Goal: Contribute content: Contribute content

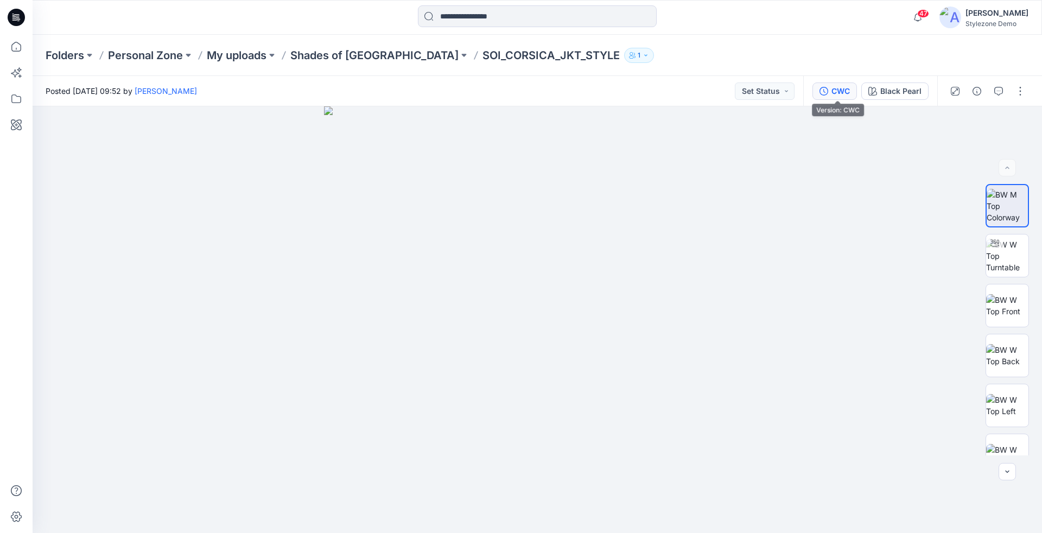
click at [846, 94] on div "CWC" at bounding box center [841, 91] width 18 height 12
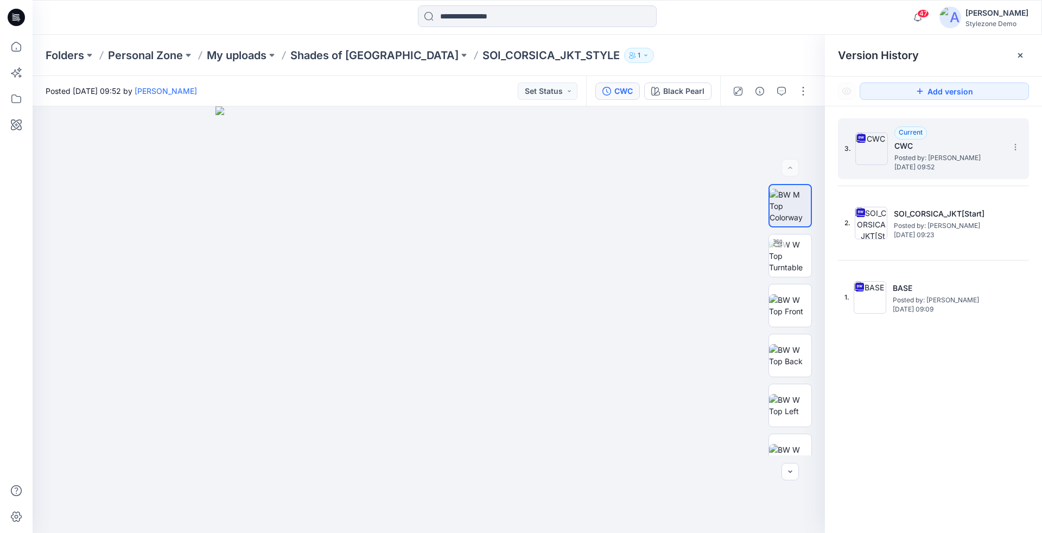
click at [902, 155] on span "Posted by: [PERSON_NAME]" at bounding box center [949, 158] width 109 height 11
click at [632, 234] on img at bounding box center [429, 319] width 427 height 427
click at [878, 159] on img at bounding box center [872, 148] width 33 height 33
click at [370, 194] on img at bounding box center [429, 319] width 427 height 427
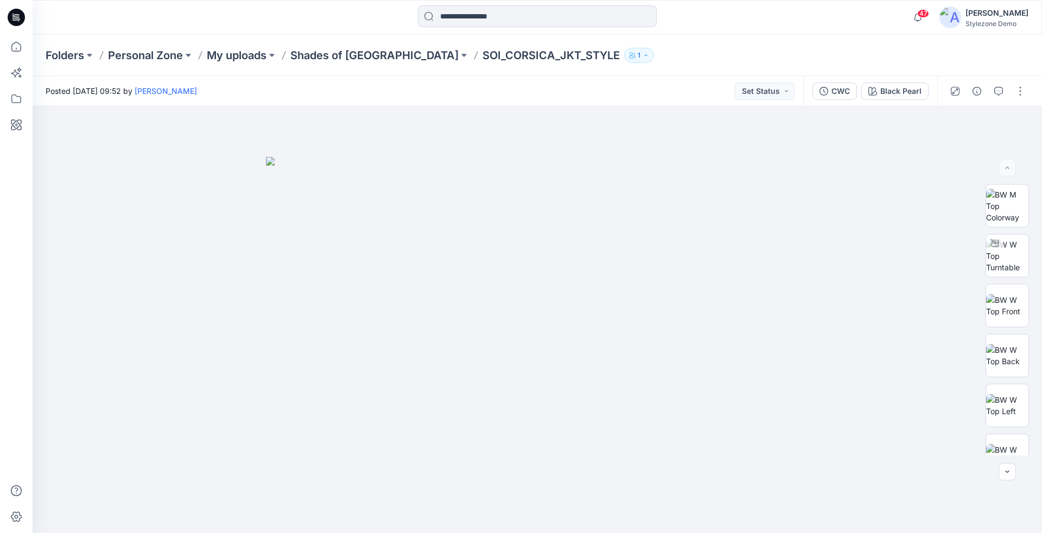
click at [1010, 88] on div at bounding box center [988, 91] width 100 height 30
click at [1023, 91] on button "button" at bounding box center [1020, 91] width 17 height 17
click at [984, 145] on button "Edit" at bounding box center [975, 147] width 100 height 20
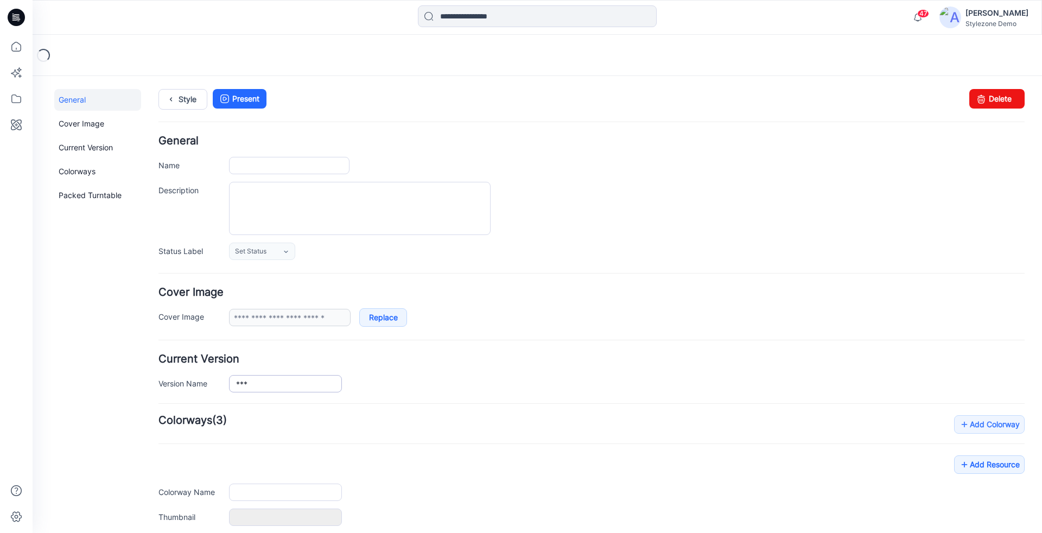
type input "**********"
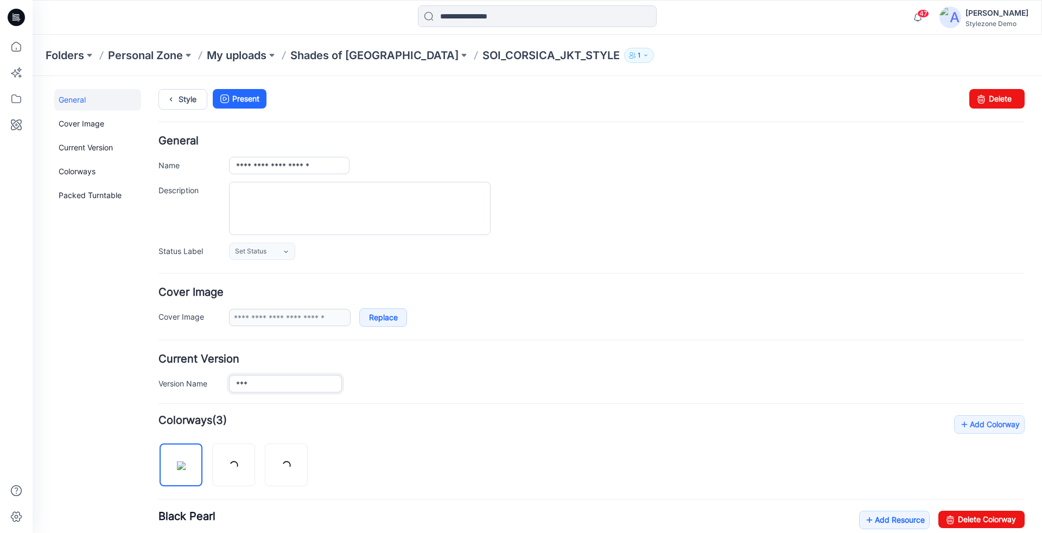
drag, startPoint x: 259, startPoint y: 381, endPoint x: 233, endPoint y: 381, distance: 25.5
click at [233, 381] on input "***" at bounding box center [285, 383] width 113 height 17
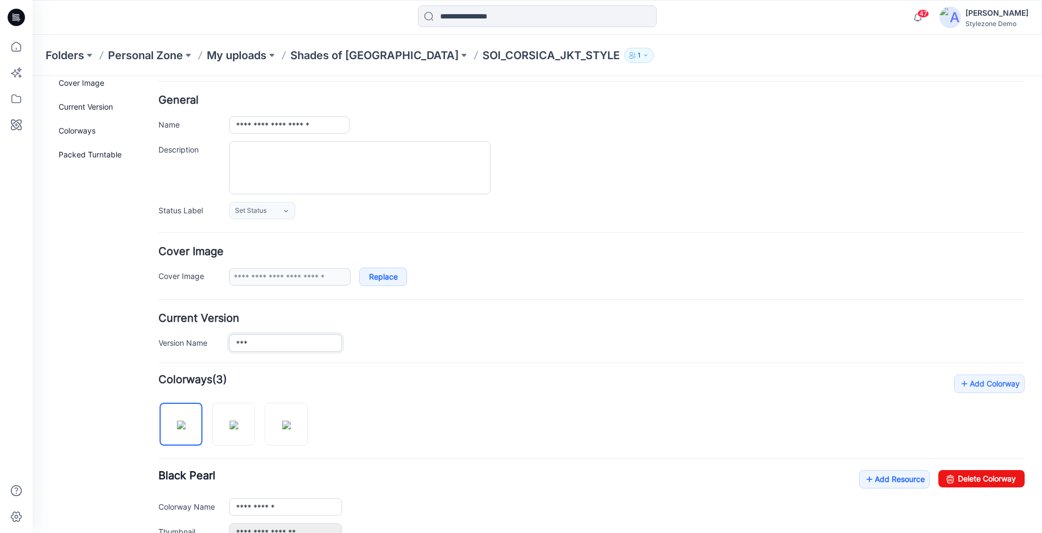
scroll to position [210, 0]
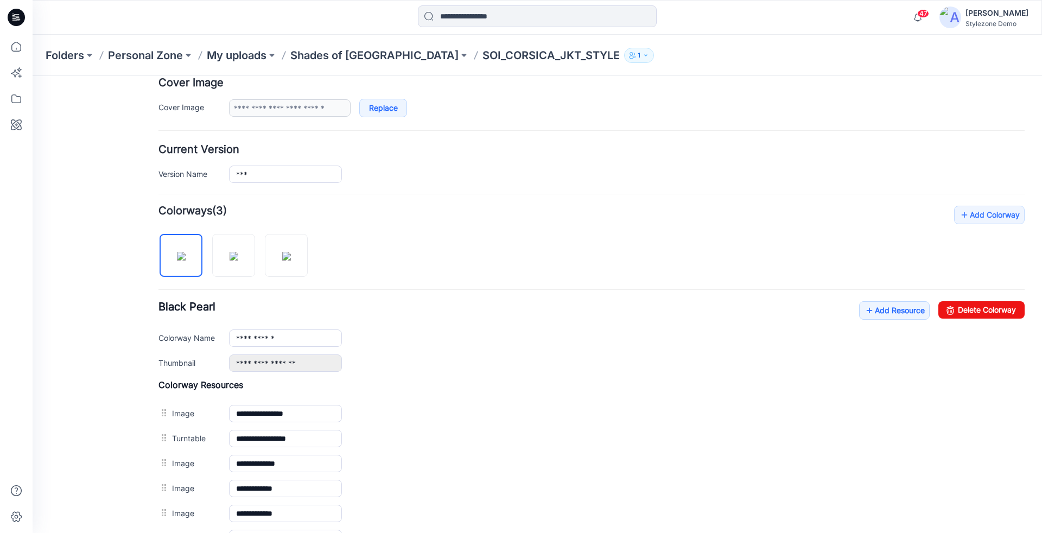
click at [514, 172] on div "***" at bounding box center [627, 174] width 796 height 17
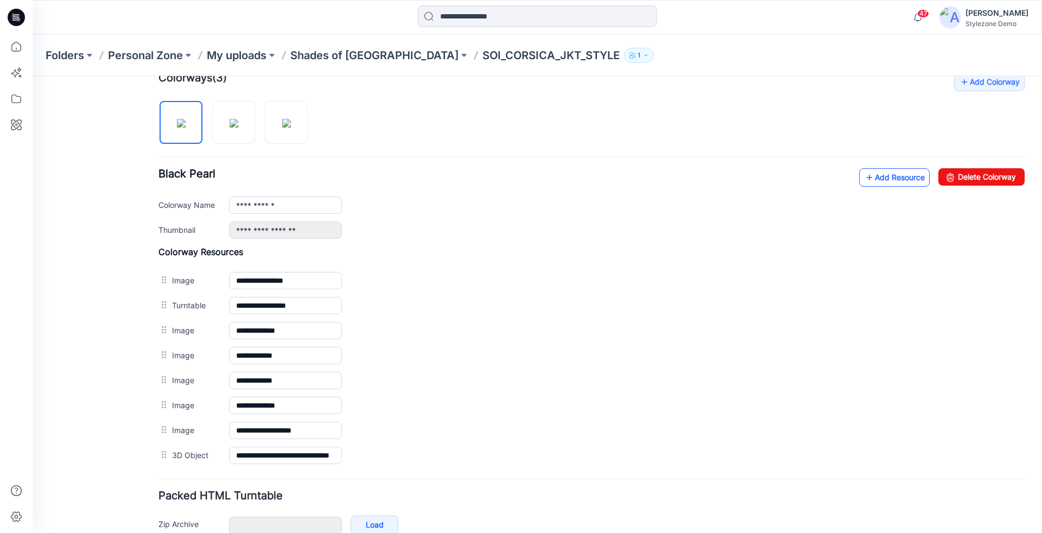
click at [892, 180] on link "Add Resource" at bounding box center [894, 177] width 71 height 18
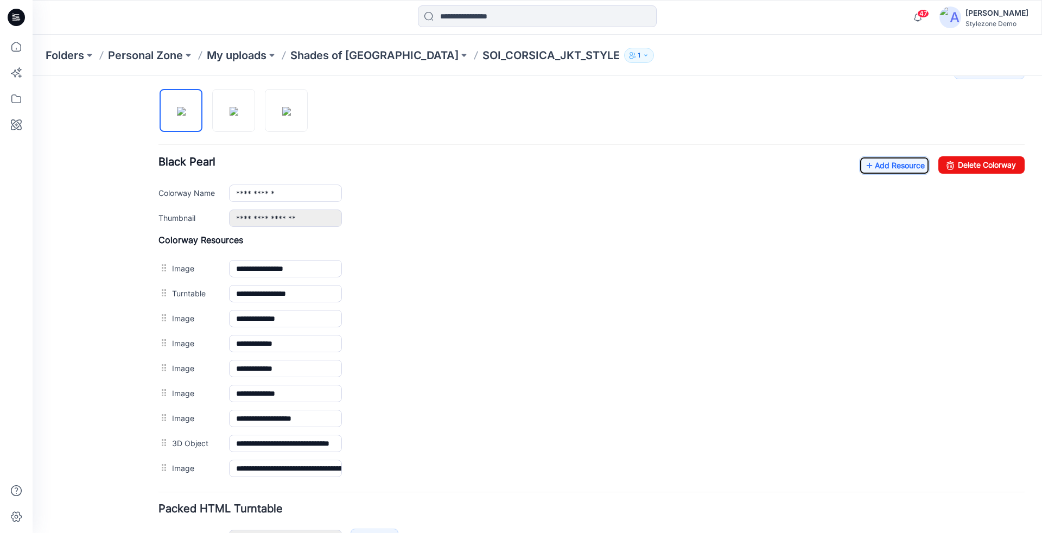
scroll to position [417, 0]
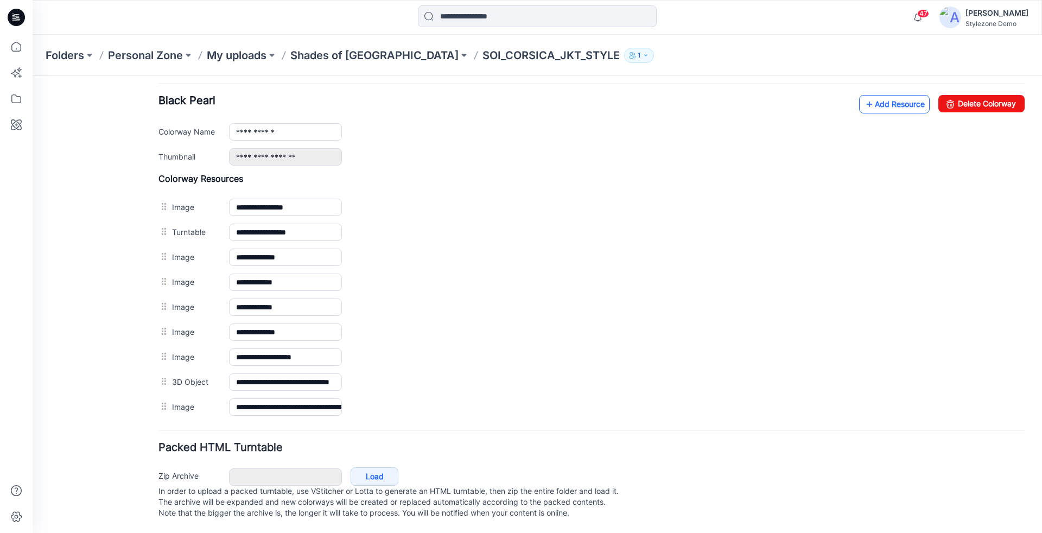
click at [909, 104] on link "Add Resource" at bounding box center [894, 104] width 71 height 18
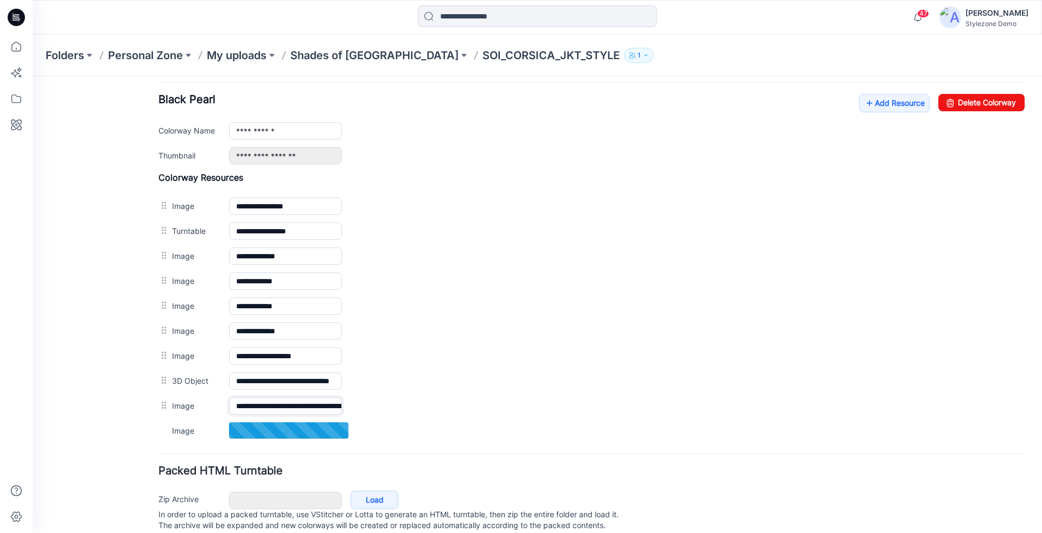
click at [303, 400] on input "**********" at bounding box center [285, 405] width 113 height 17
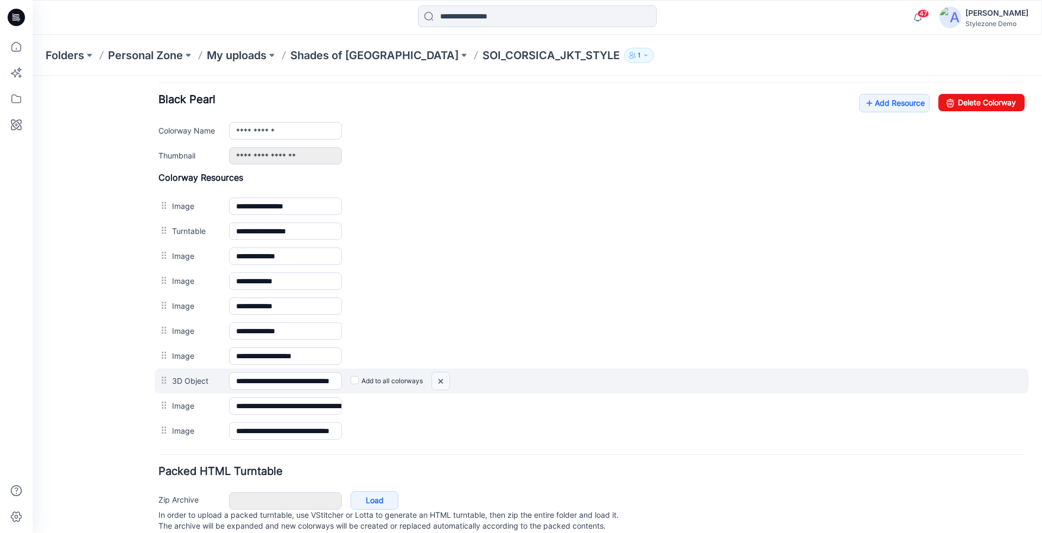
click at [442, 374] on img at bounding box center [440, 381] width 17 height 18
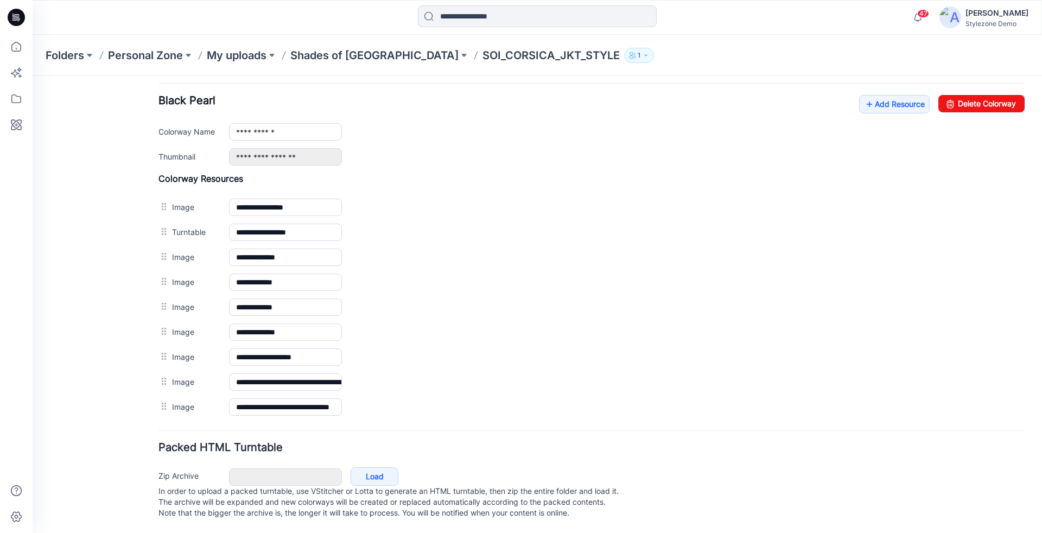
click at [33, 76] on img at bounding box center [33, 76] width 0 height 0
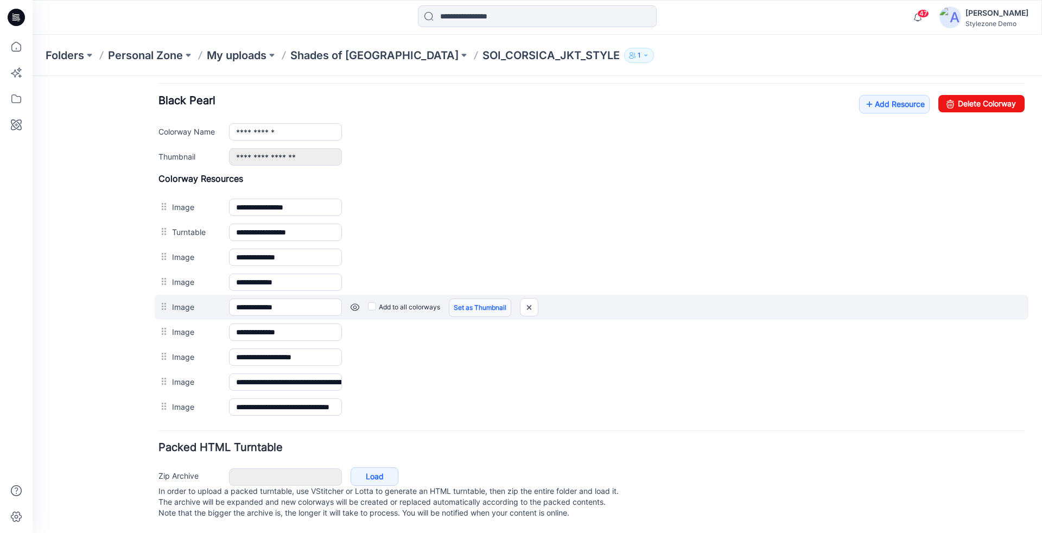
scroll to position [394, 0]
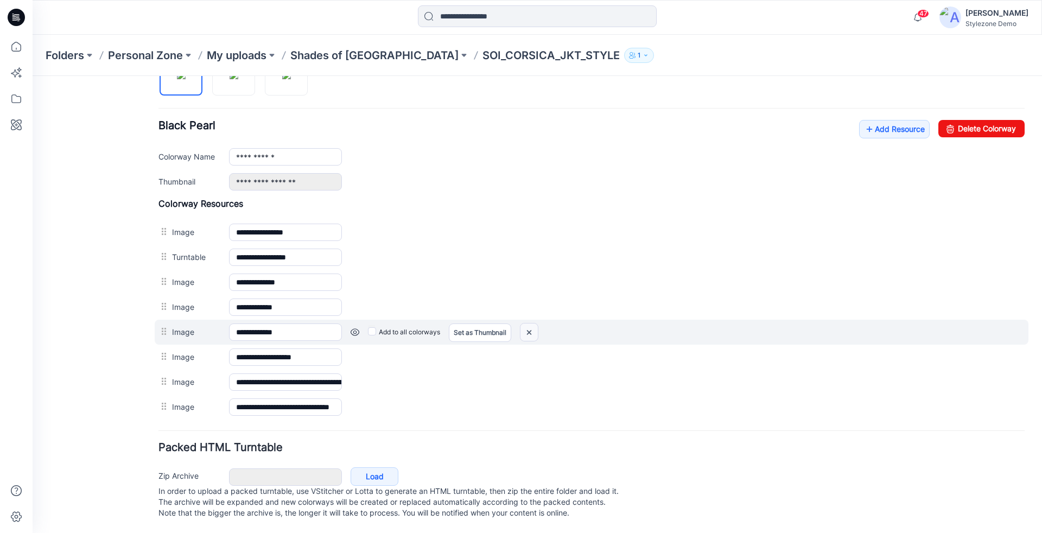
click at [531, 324] on img at bounding box center [529, 333] width 17 height 18
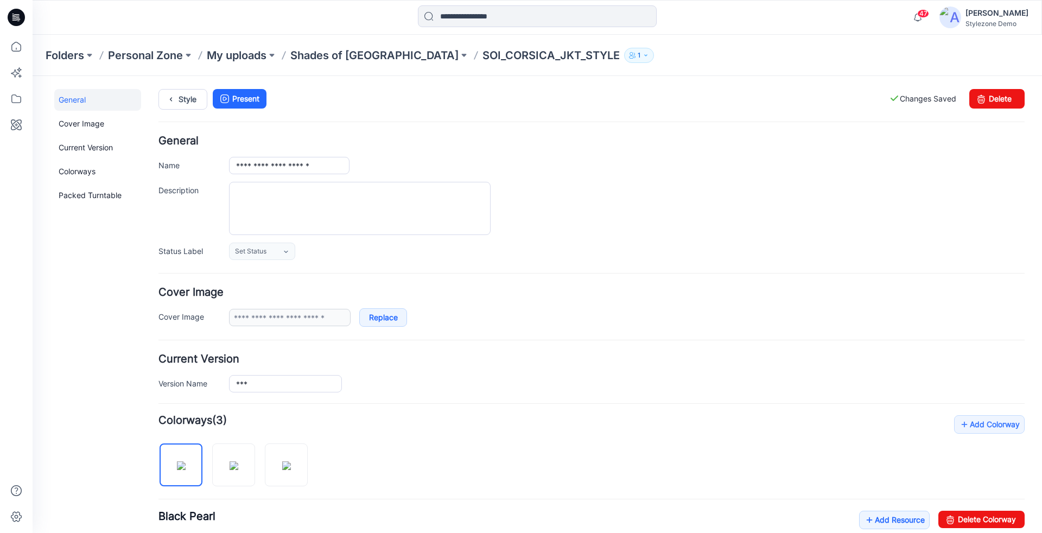
scroll to position [0, 0]
click at [181, 96] on link "Style" at bounding box center [183, 99] width 49 height 21
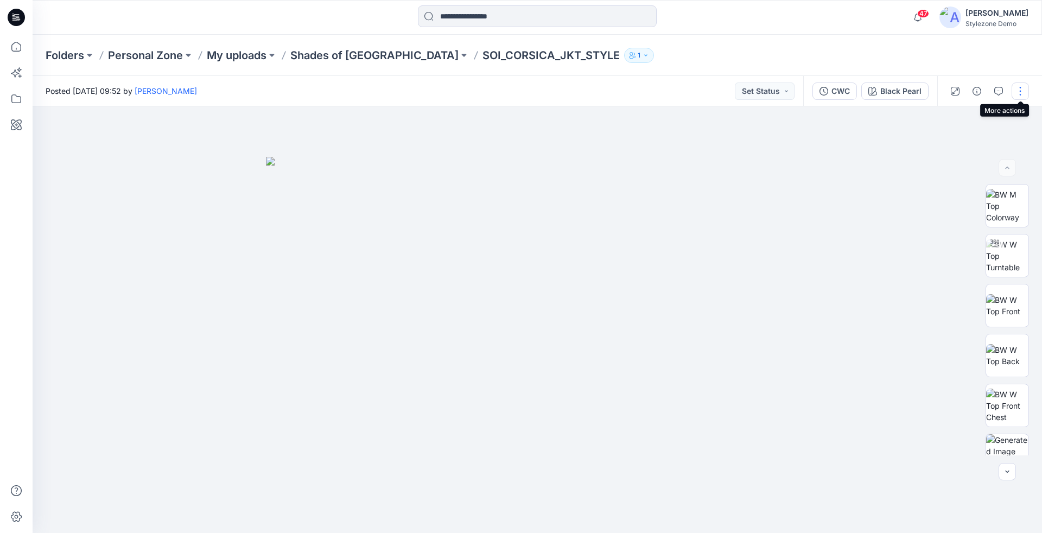
click at [1018, 97] on button "button" at bounding box center [1020, 91] width 17 height 17
click at [979, 146] on button "Edit" at bounding box center [975, 147] width 100 height 20
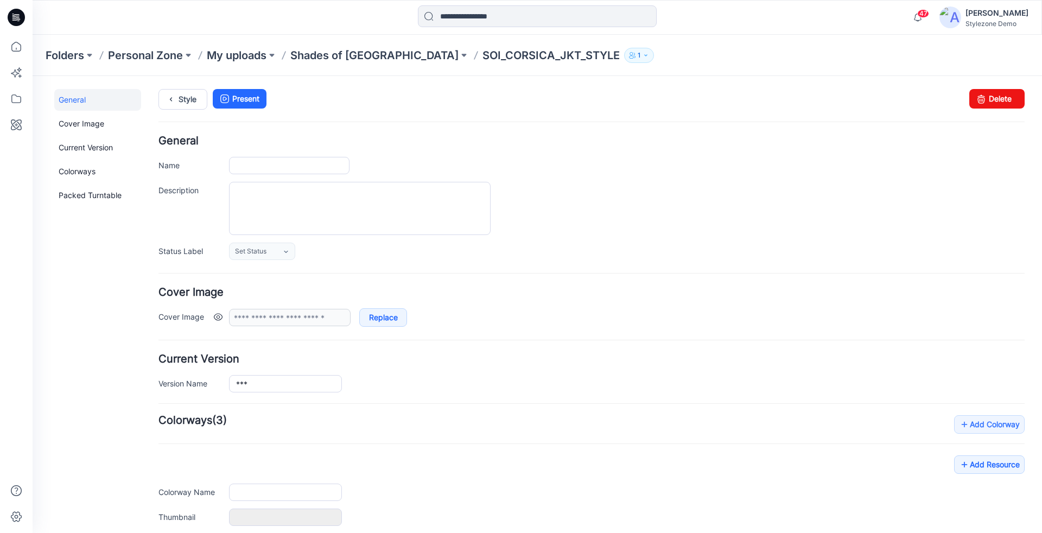
scroll to position [112, 0]
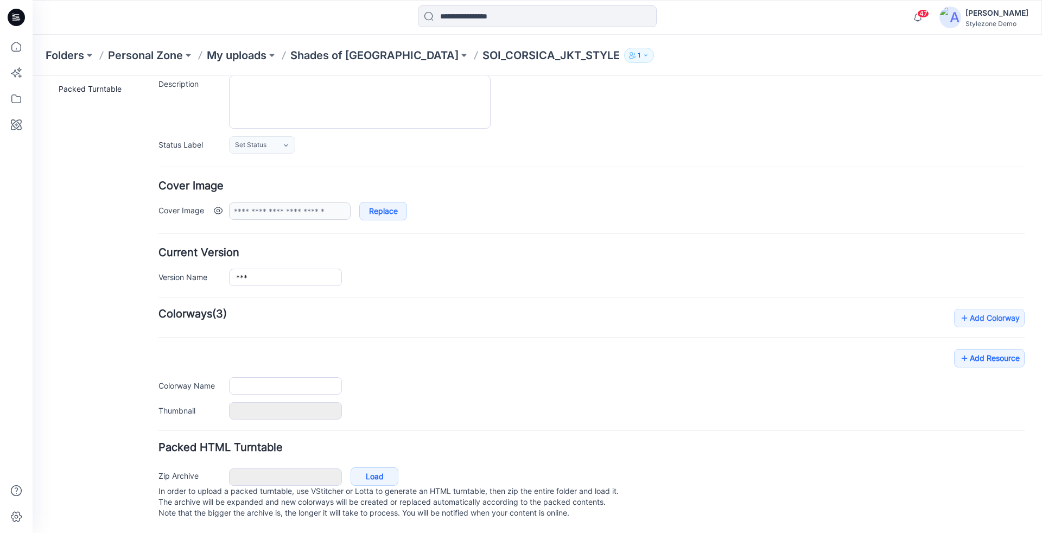
type input "**********"
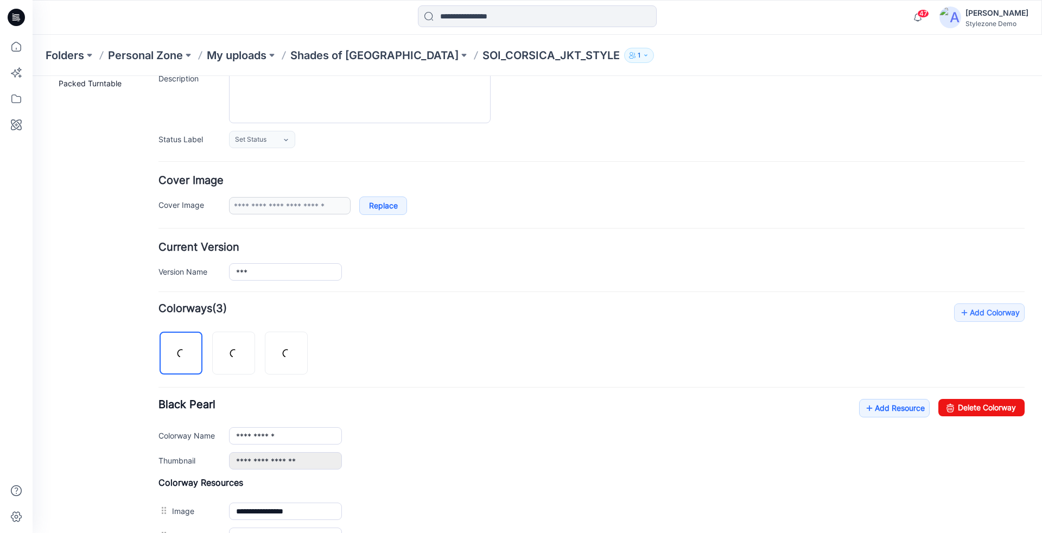
scroll to position [368, 0]
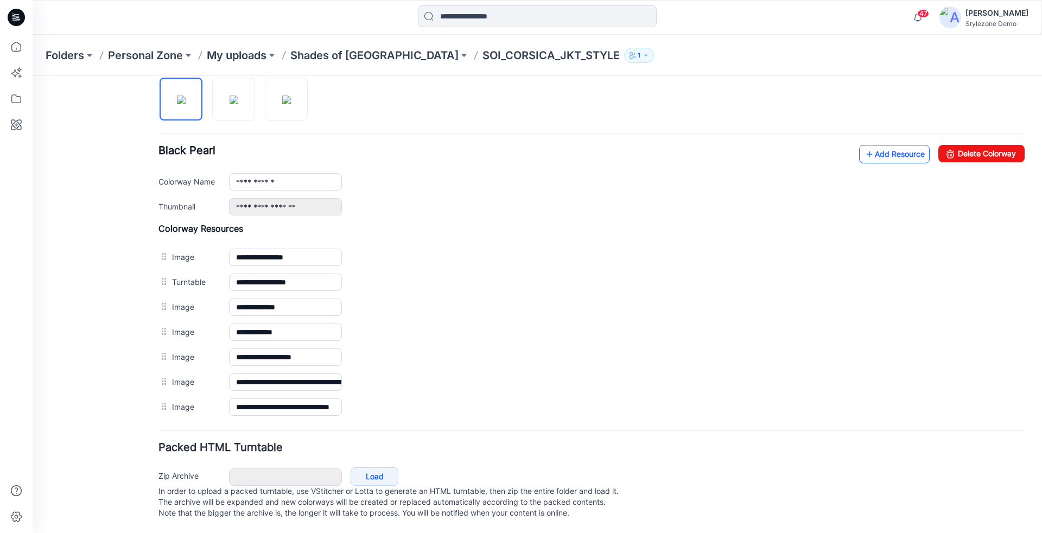
click at [882, 145] on link "Add Resource" at bounding box center [894, 154] width 71 height 18
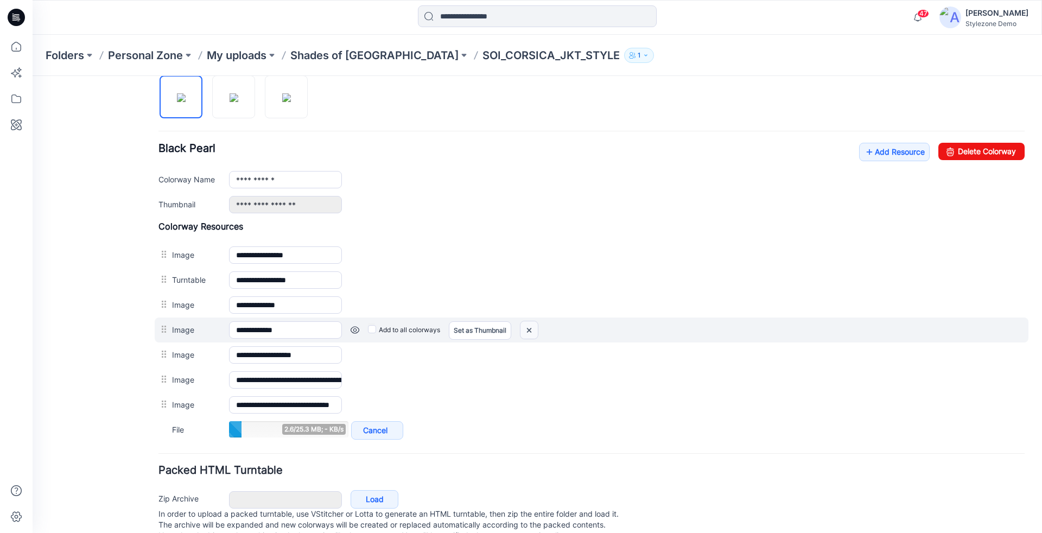
click at [527, 321] on img at bounding box center [529, 330] width 17 height 18
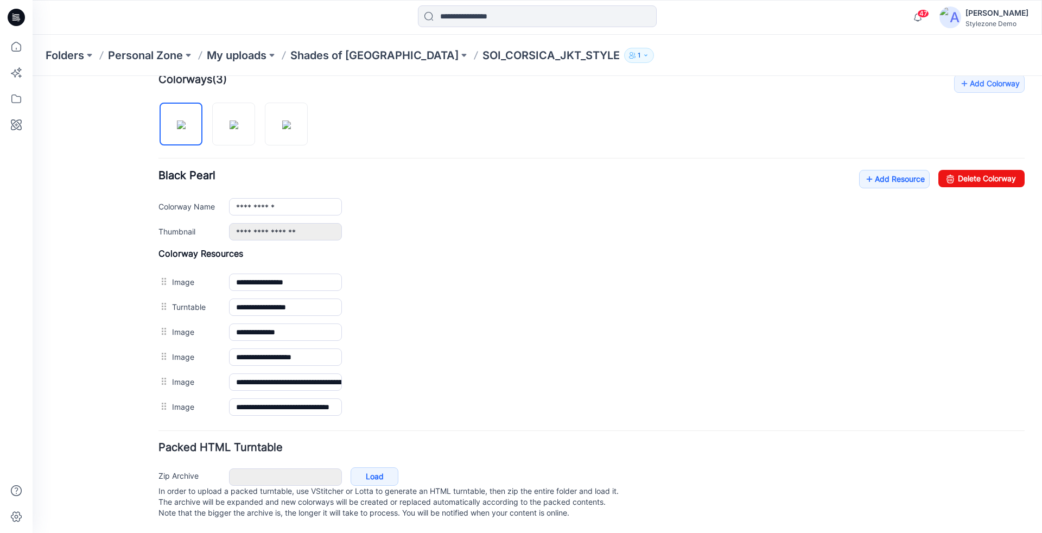
scroll to position [344, 0]
click at [893, 172] on link "Add Resource" at bounding box center [894, 179] width 71 height 18
click at [877, 178] on link "Add Resource" at bounding box center [894, 179] width 71 height 18
click at [298, 54] on p "Shades of India" at bounding box center [374, 55] width 168 height 15
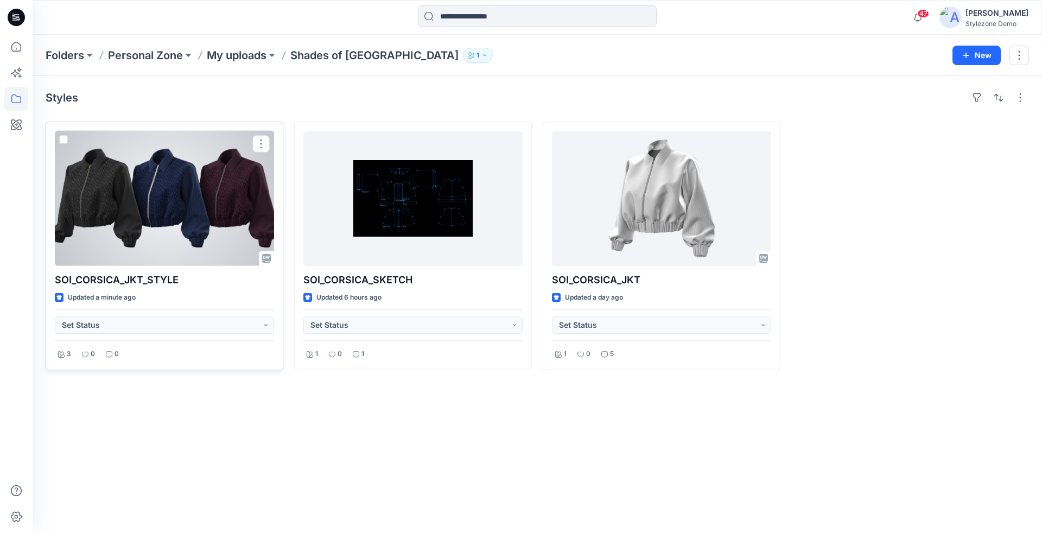
click at [185, 208] on div at bounding box center [164, 198] width 219 height 135
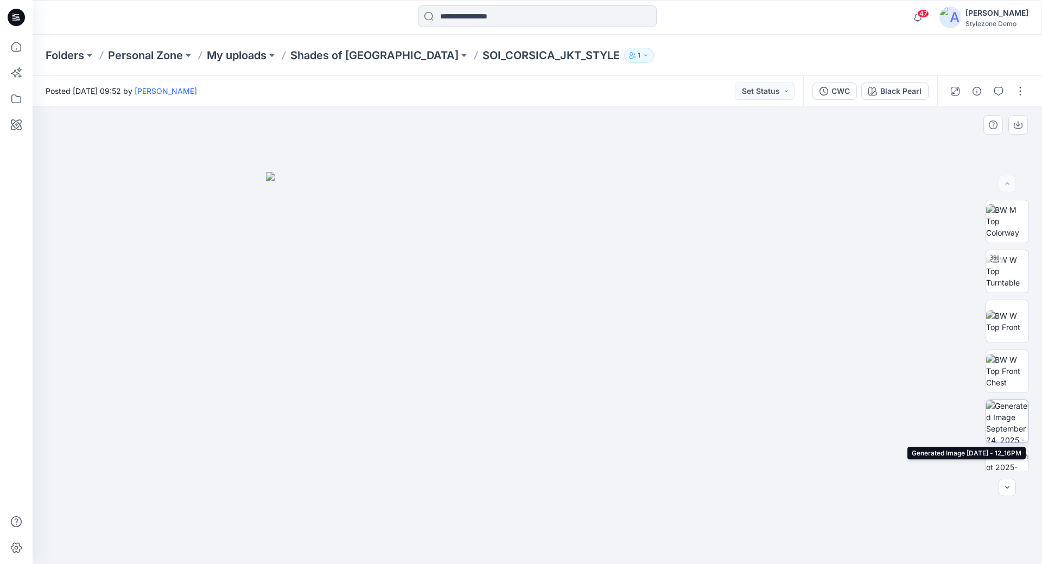
click at [1007, 417] on img at bounding box center [1007, 421] width 42 height 42
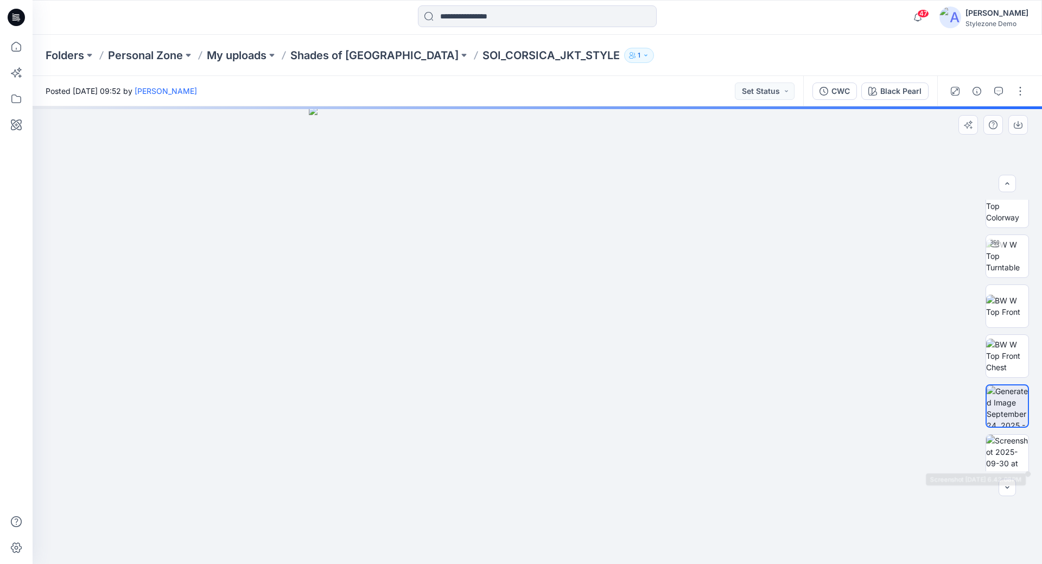
scroll to position [23, 0]
click at [1008, 450] on img at bounding box center [1007, 448] width 42 height 42
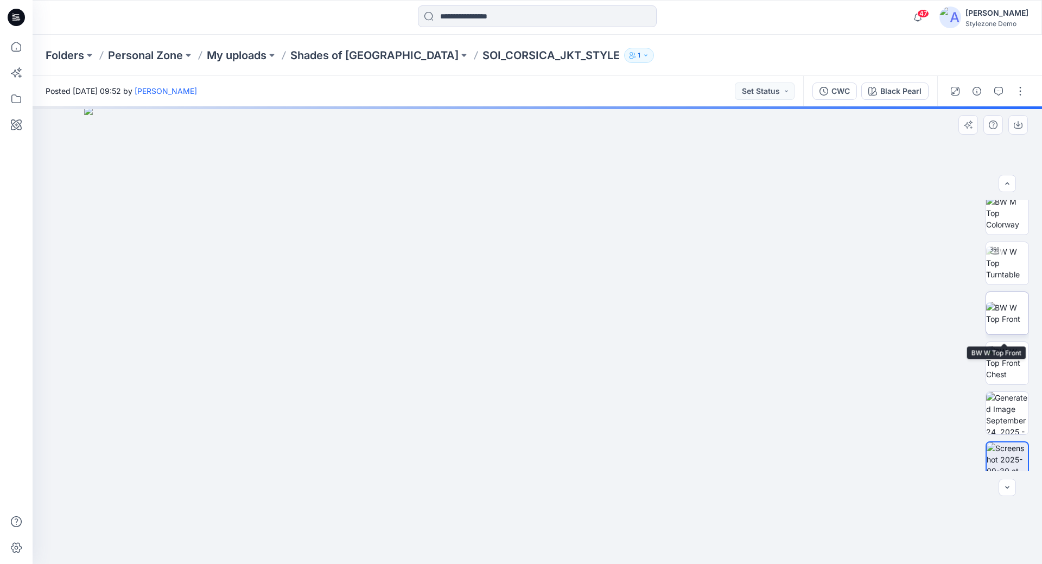
scroll to position [1, 0]
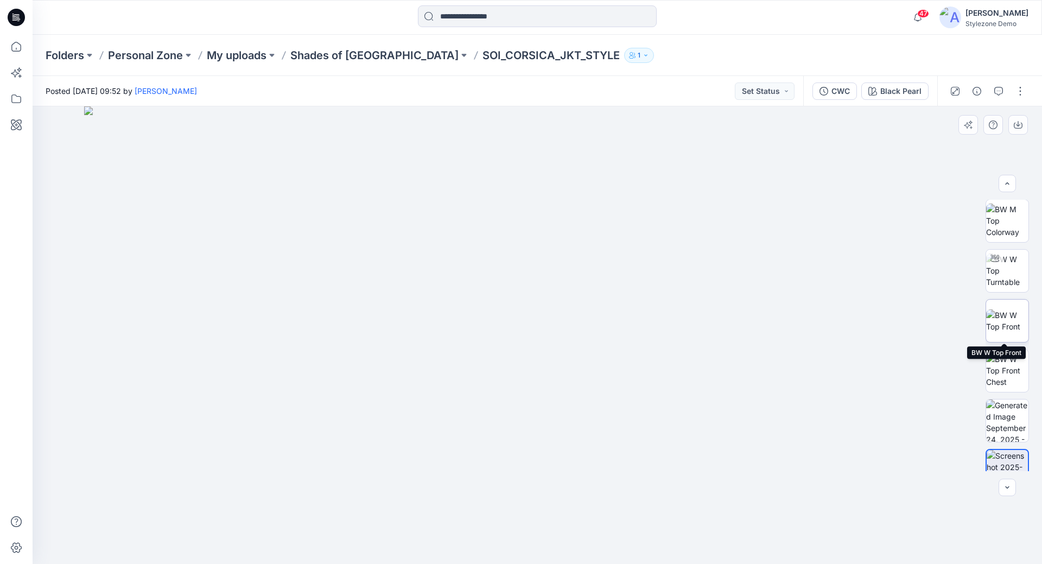
click at [1009, 322] on img at bounding box center [1007, 320] width 42 height 23
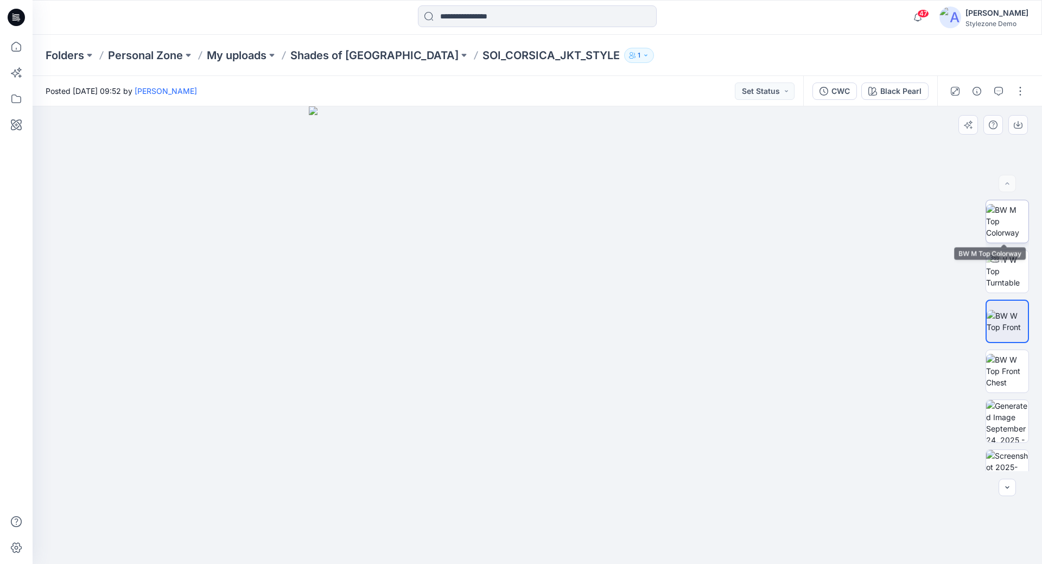
click at [1012, 223] on img at bounding box center [1007, 221] width 42 height 34
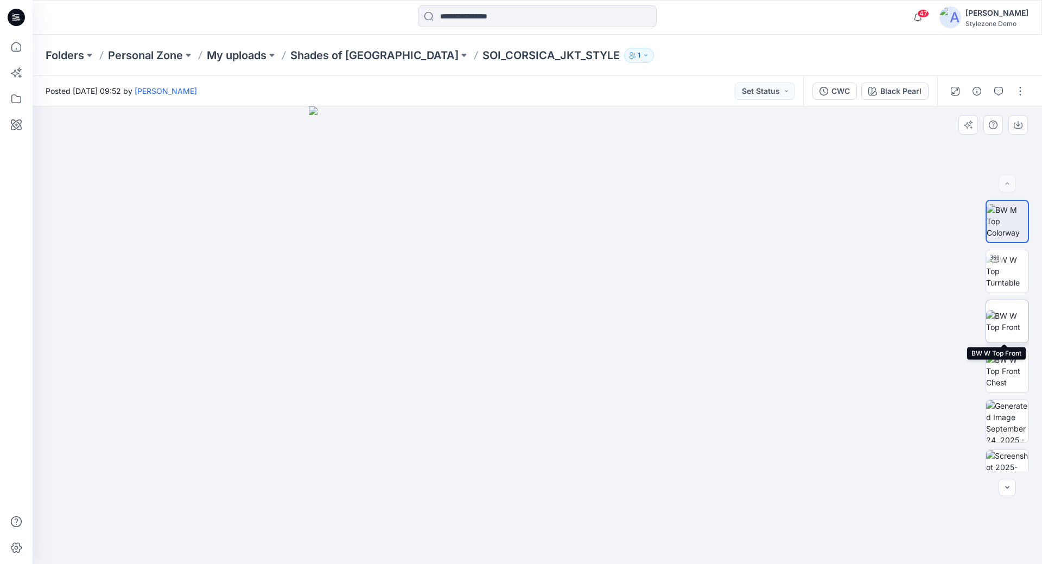
click at [1006, 326] on img at bounding box center [1007, 321] width 42 height 23
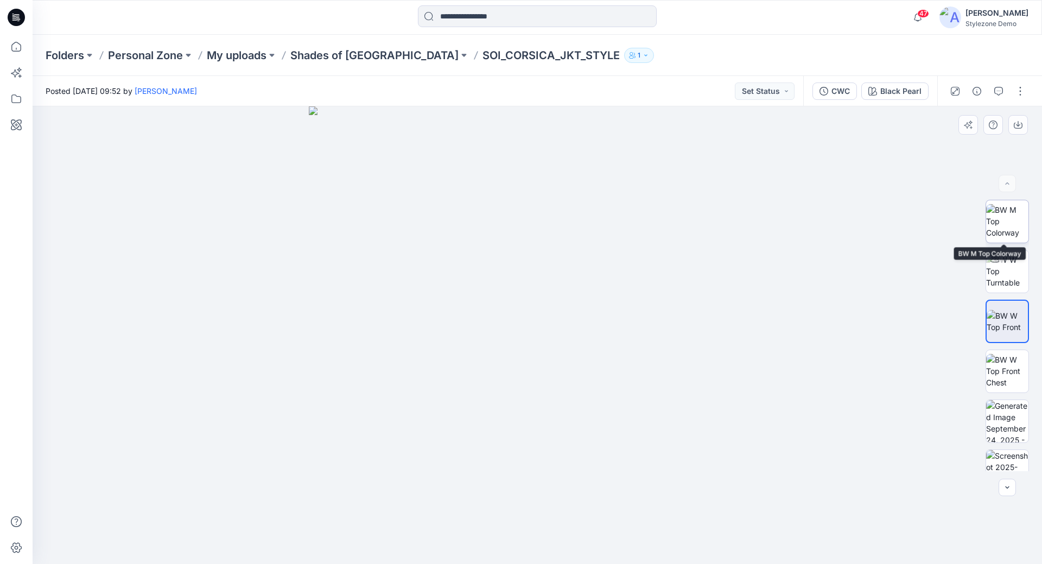
click at [1005, 227] on img at bounding box center [1007, 221] width 42 height 34
click at [786, 98] on button "Set Status" at bounding box center [765, 91] width 60 height 17
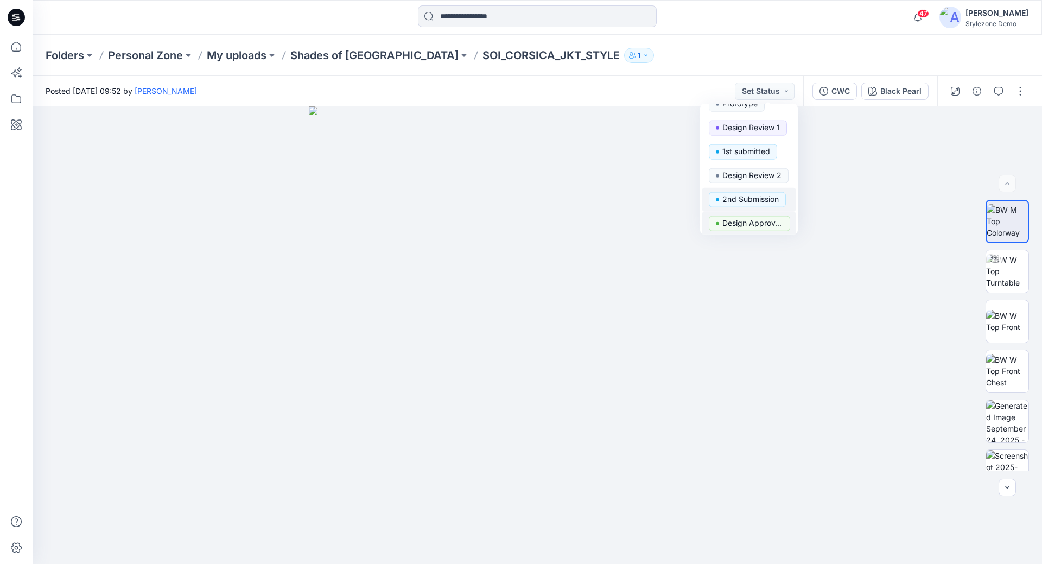
scroll to position [78, 0]
click at [763, 201] on p "Design Approved" at bounding box center [753, 207] width 61 height 14
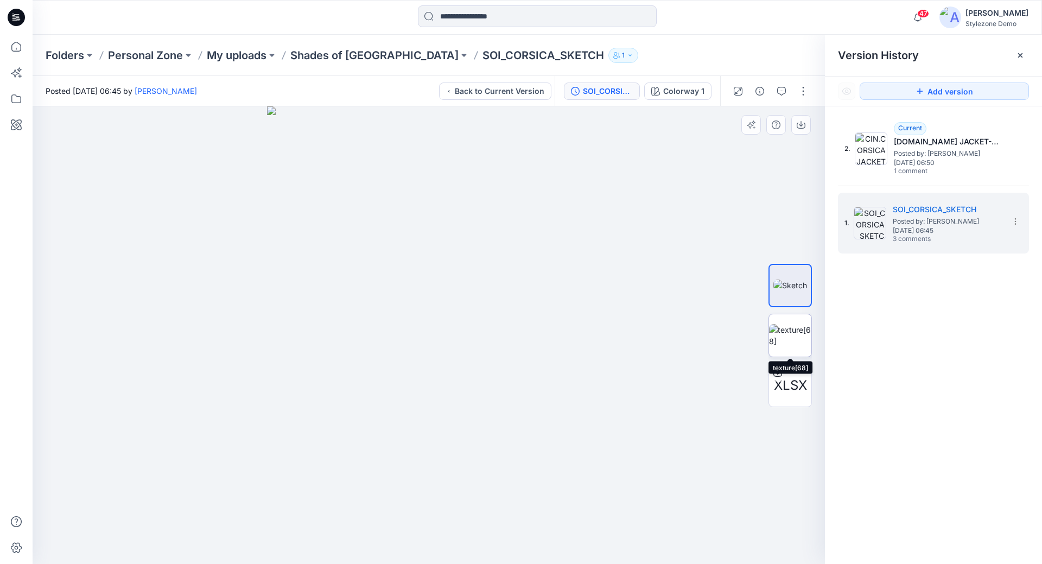
click at [797, 324] on img at bounding box center [790, 335] width 42 height 23
click at [782, 91] on icon "button" at bounding box center [782, 90] width 4 height 1
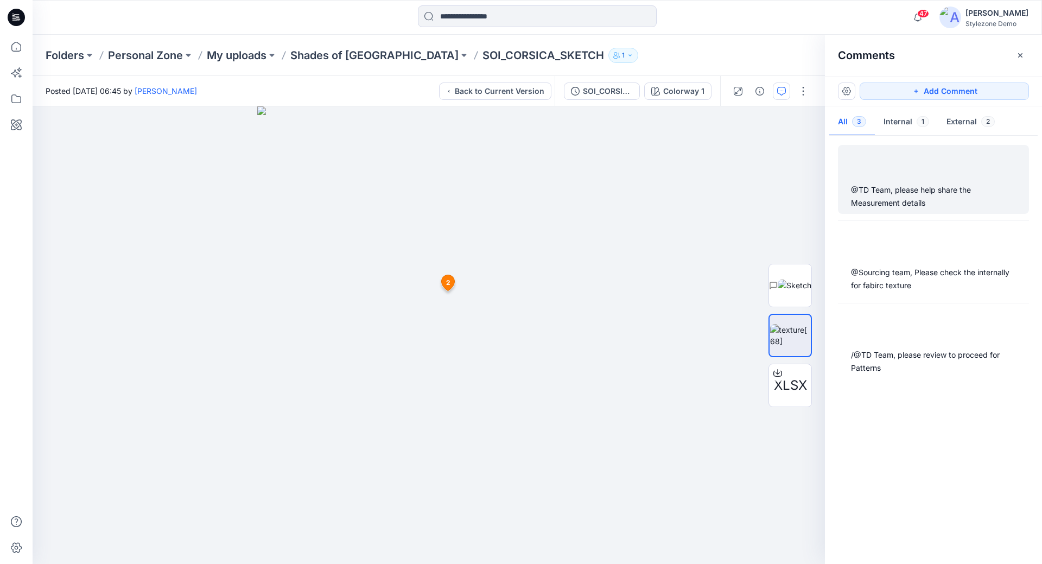
click at [889, 175] on div at bounding box center [934, 164] width 178 height 30
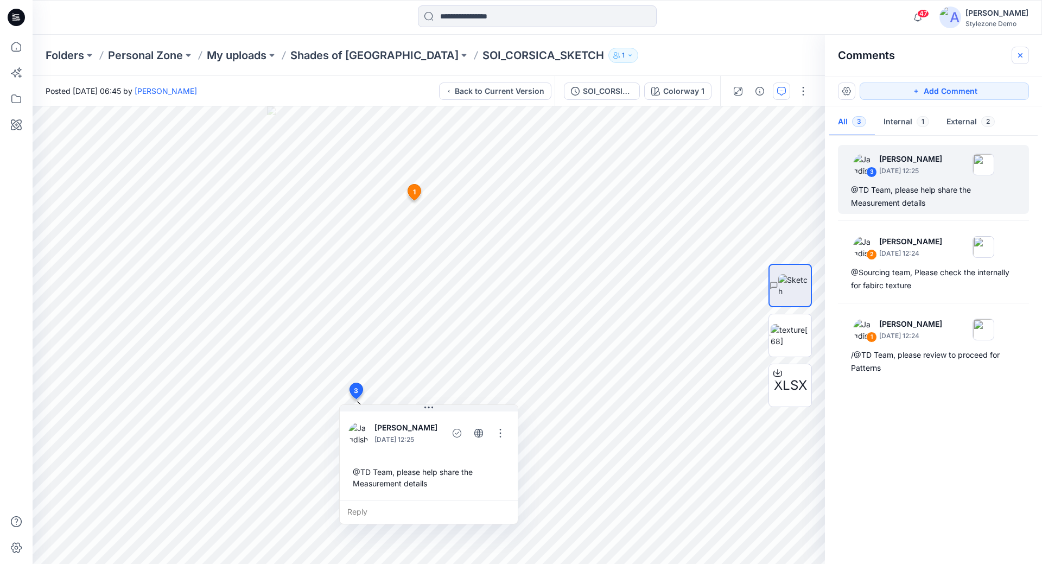
click at [1022, 59] on icon "button" at bounding box center [1020, 55] width 9 height 9
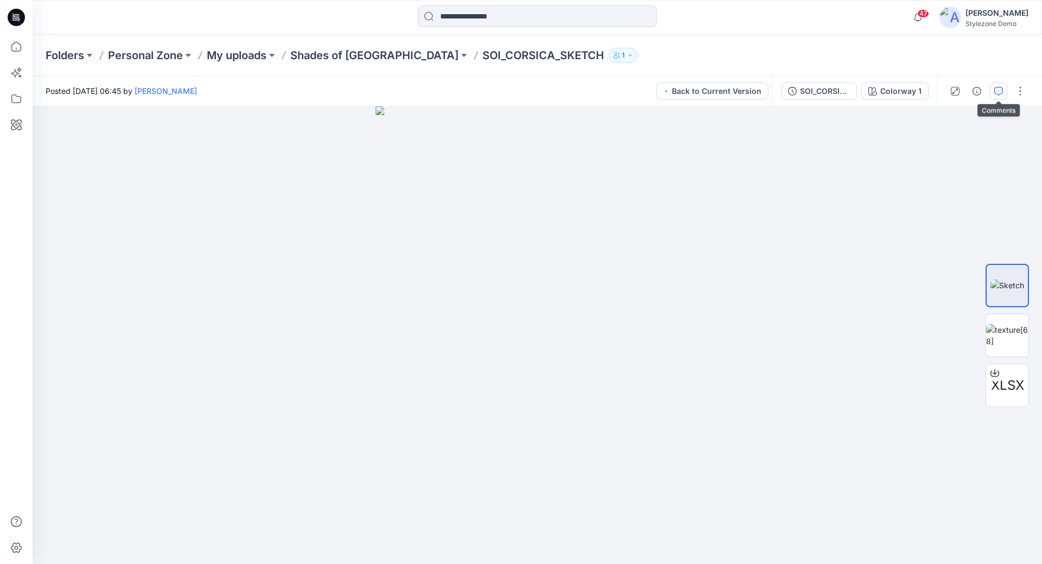
click at [993, 94] on button "button" at bounding box center [998, 91] width 17 height 17
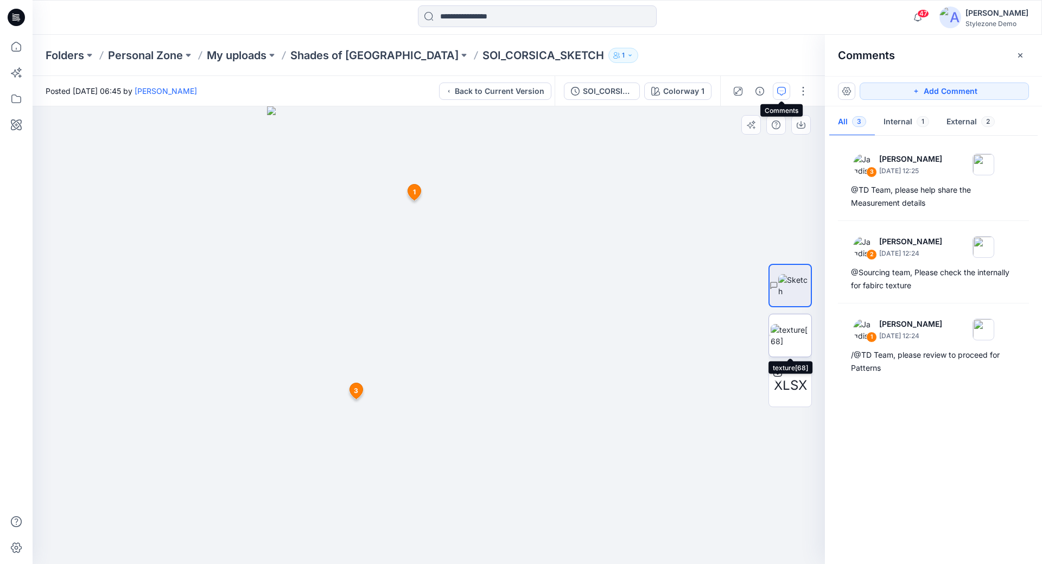
click at [776, 331] on img at bounding box center [791, 335] width 41 height 23
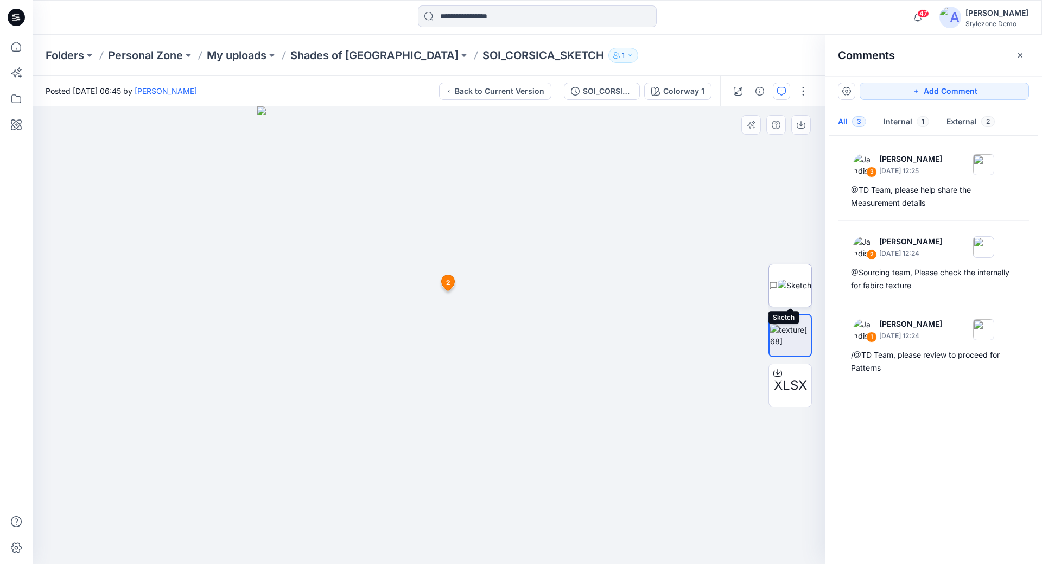
click at [787, 290] on img at bounding box center [795, 285] width 34 height 11
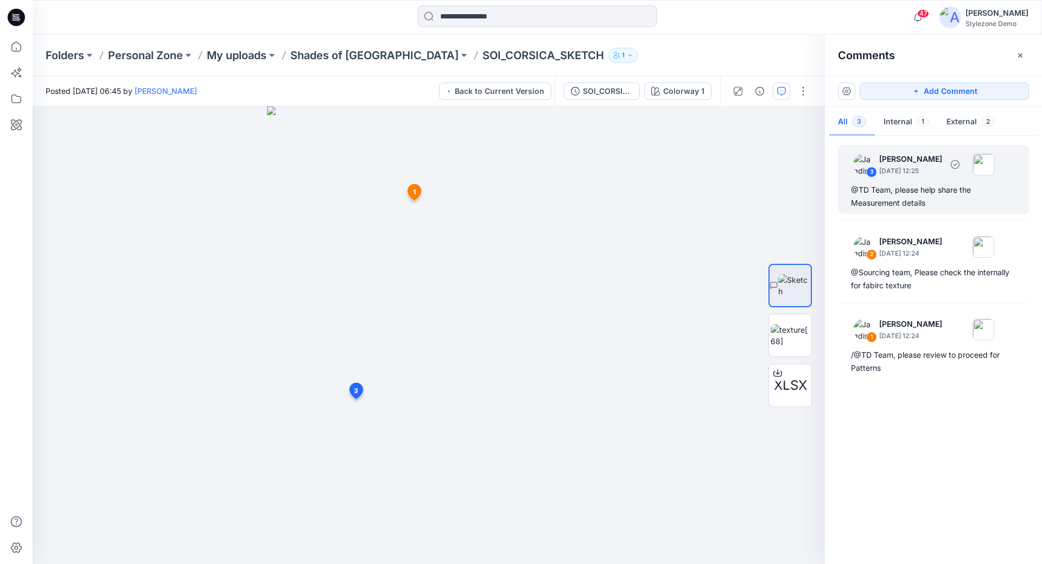
click at [919, 207] on div "@TD Team, please help share the Measurement details" at bounding box center [933, 196] width 165 height 26
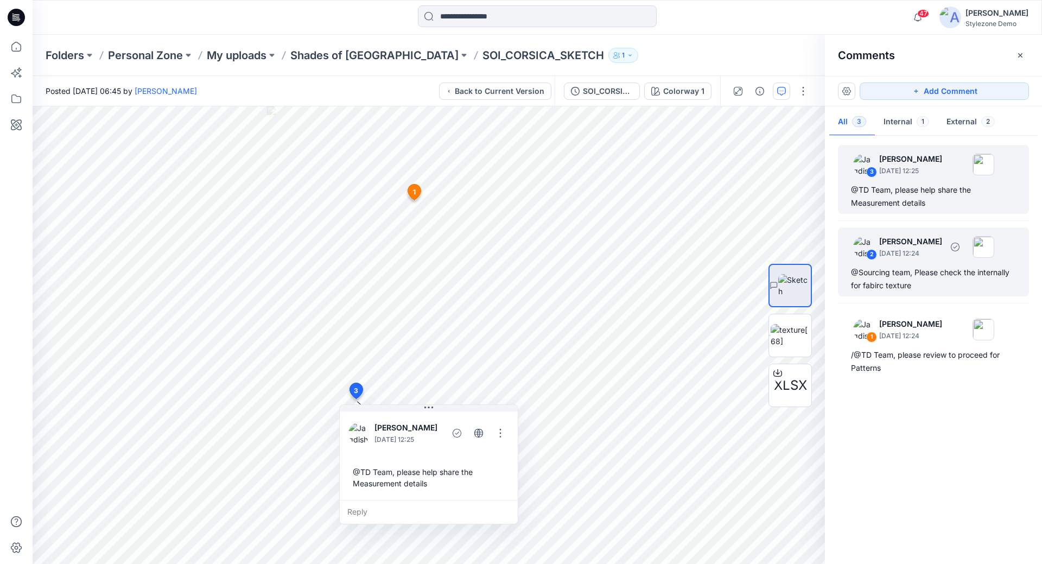
click at [916, 242] on p "[PERSON_NAME]" at bounding box center [910, 241] width 63 height 13
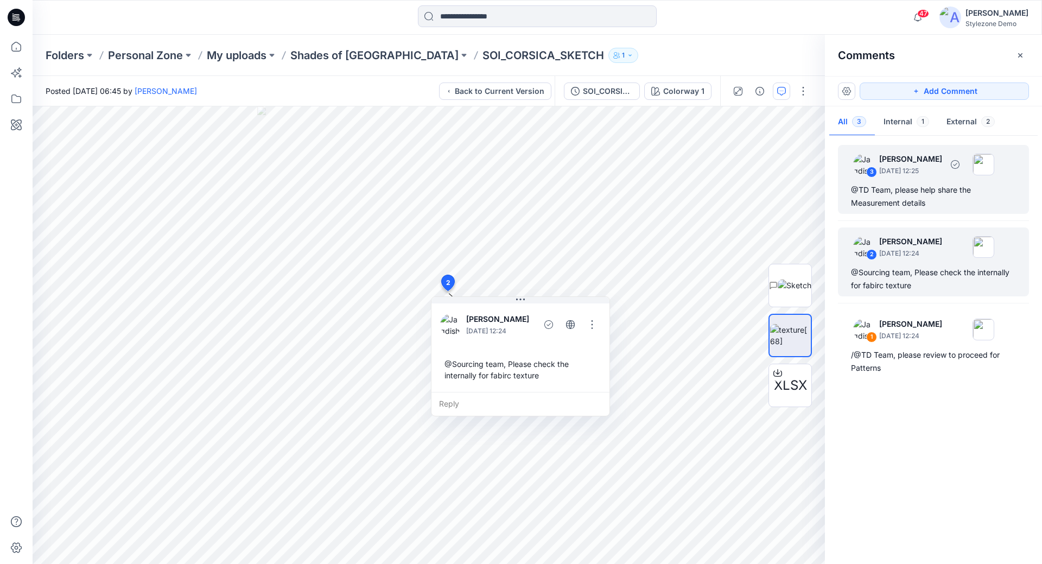
click at [878, 201] on div "@TD Team, please help share the Measurement details" at bounding box center [933, 196] width 165 height 26
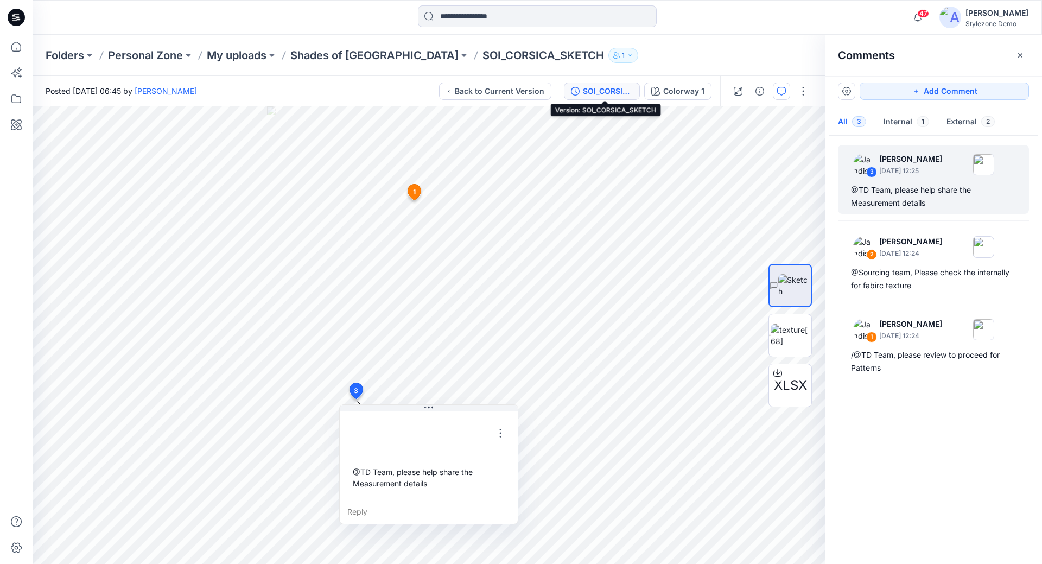
click at [621, 95] on div "SOI_CORSICA_SKETCH" at bounding box center [608, 91] width 50 height 12
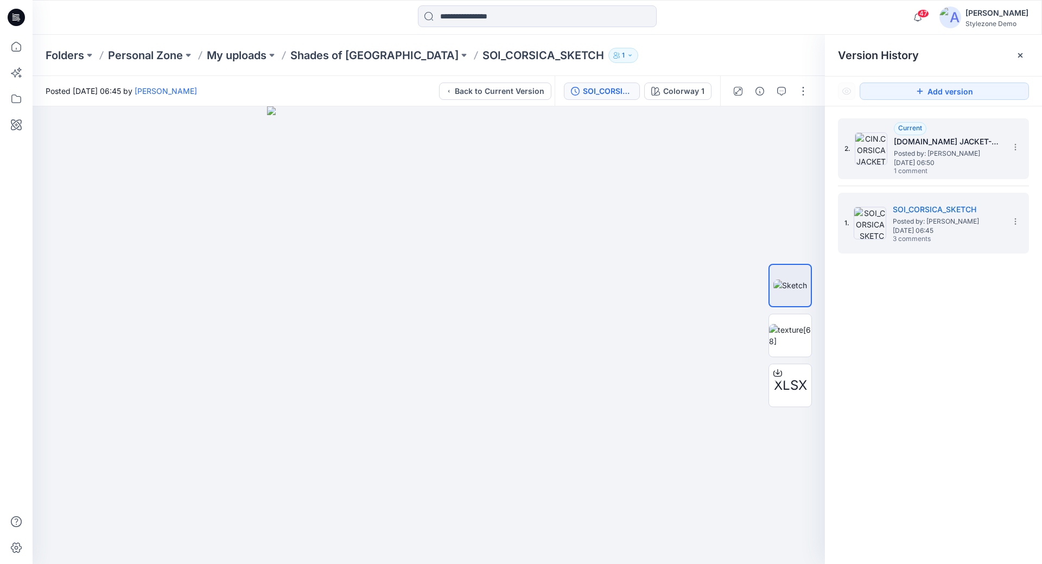
click at [916, 164] on span "[DATE] 06:50" at bounding box center [948, 163] width 109 height 8
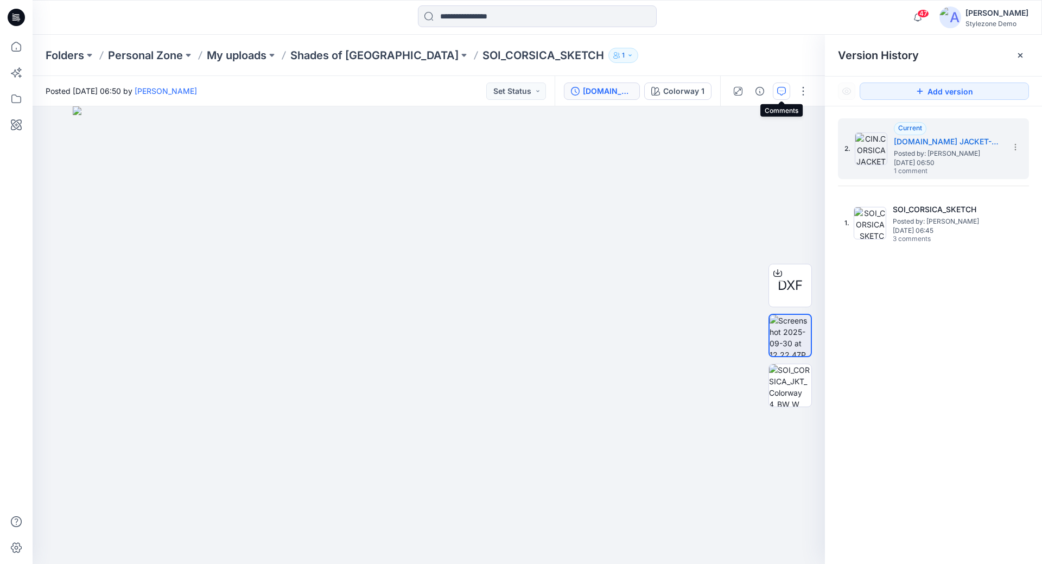
click at [786, 93] on icon "button" at bounding box center [781, 91] width 9 height 9
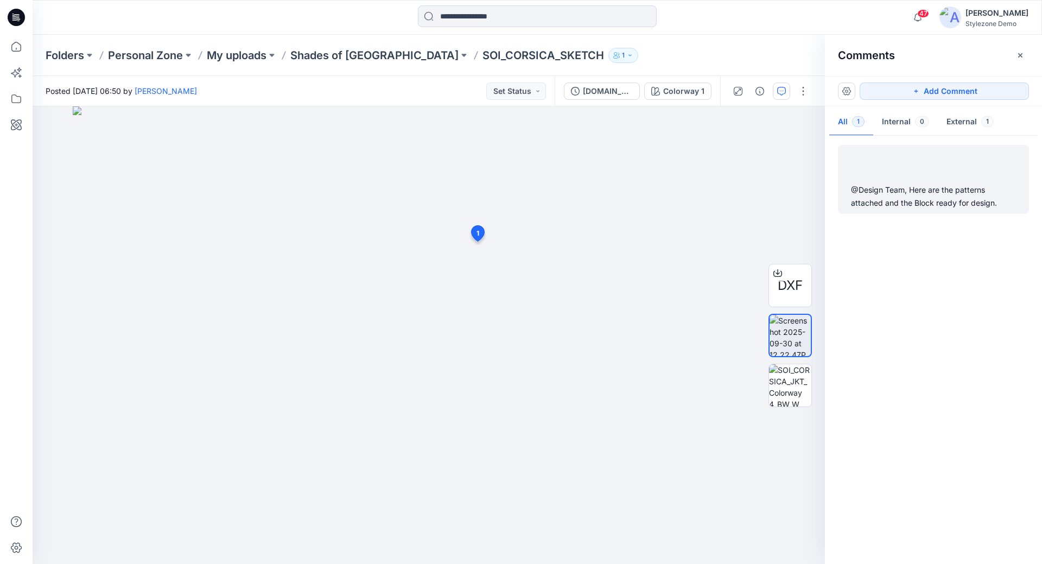
click at [875, 201] on div "@Design Team, Here are the patterns attached and the Block ready for design." at bounding box center [933, 196] width 165 height 26
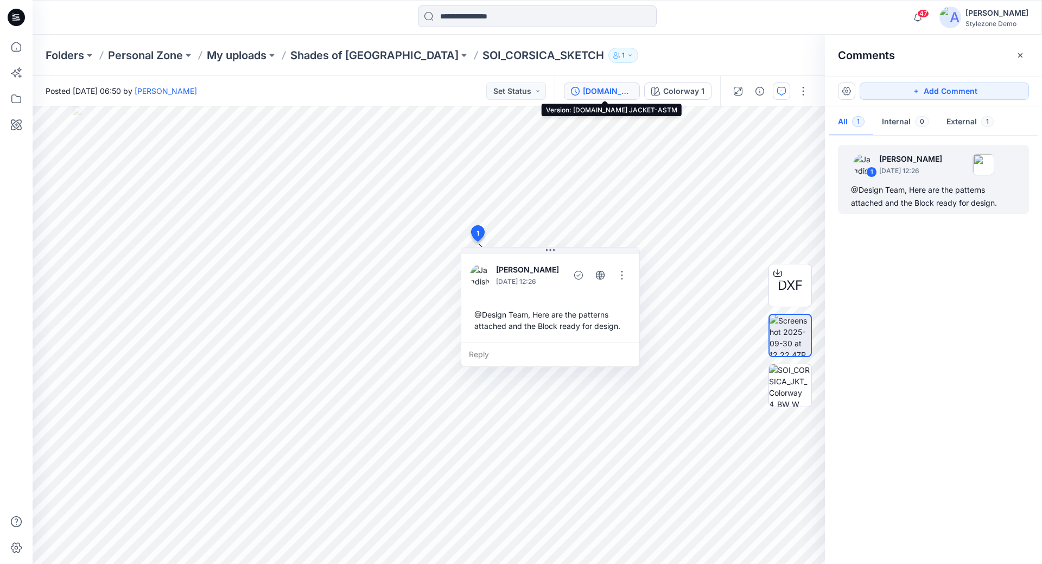
click at [595, 96] on div "[DOMAIN_NAME] JACKET-ASTM" at bounding box center [608, 91] width 50 height 12
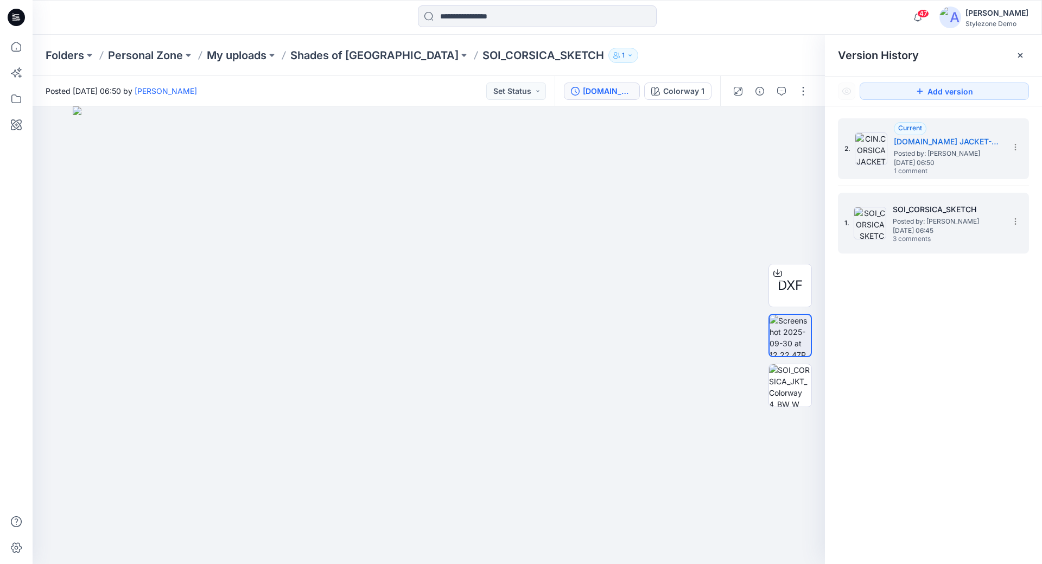
click at [922, 229] on span "[DATE] 06:45" at bounding box center [947, 231] width 109 height 8
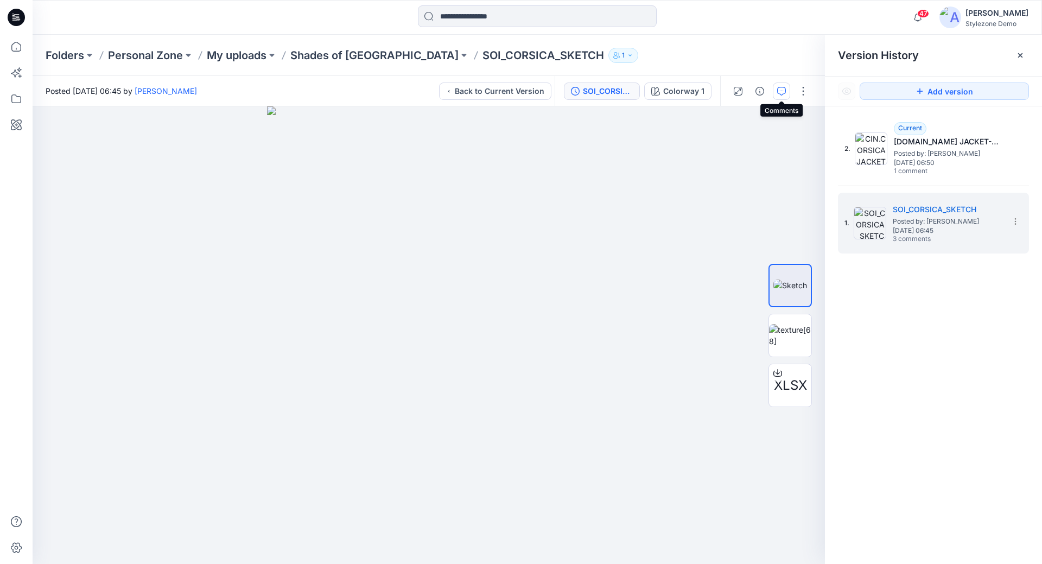
click at [784, 96] on button "button" at bounding box center [781, 91] width 17 height 17
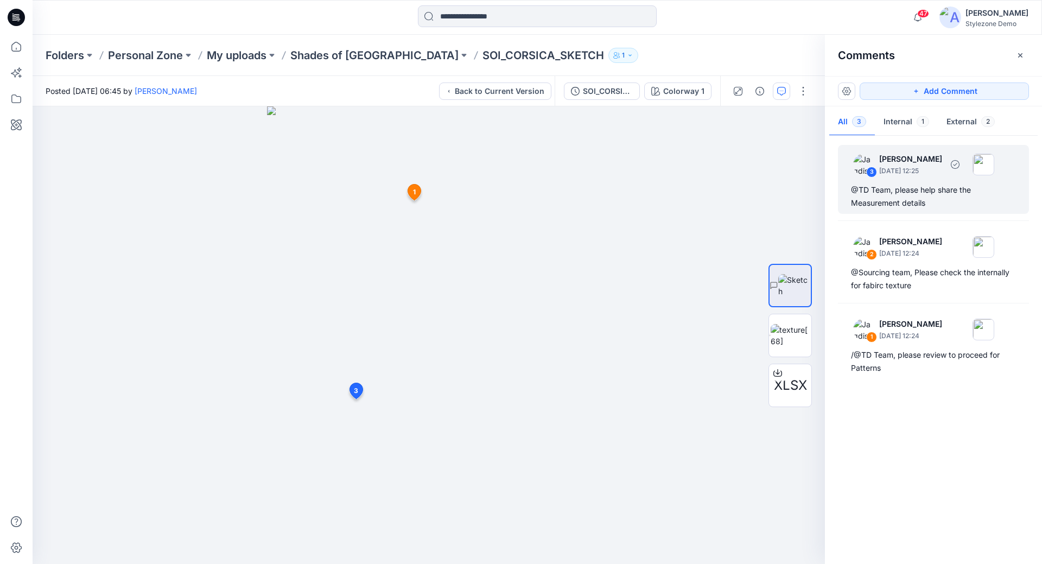
click at [905, 197] on div "@TD Team, please help share the Measurement details" at bounding box center [933, 196] width 165 height 26
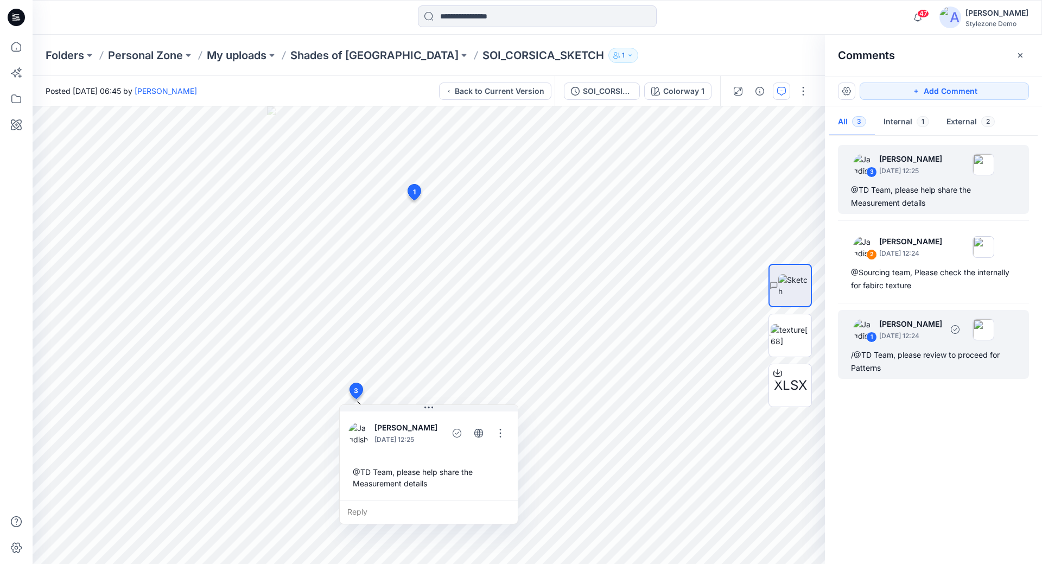
click at [928, 366] on div "/@TD Team, please review to proceed for Patterns" at bounding box center [933, 362] width 165 height 26
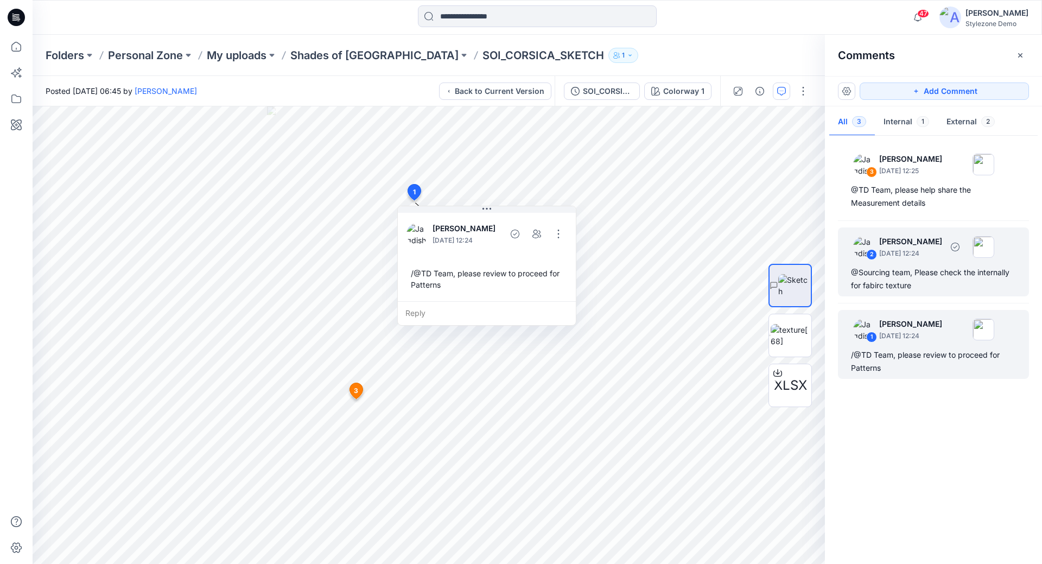
click at [890, 284] on div "@Sourcing team, Please check the internally for fabirc texture" at bounding box center [933, 279] width 165 height 26
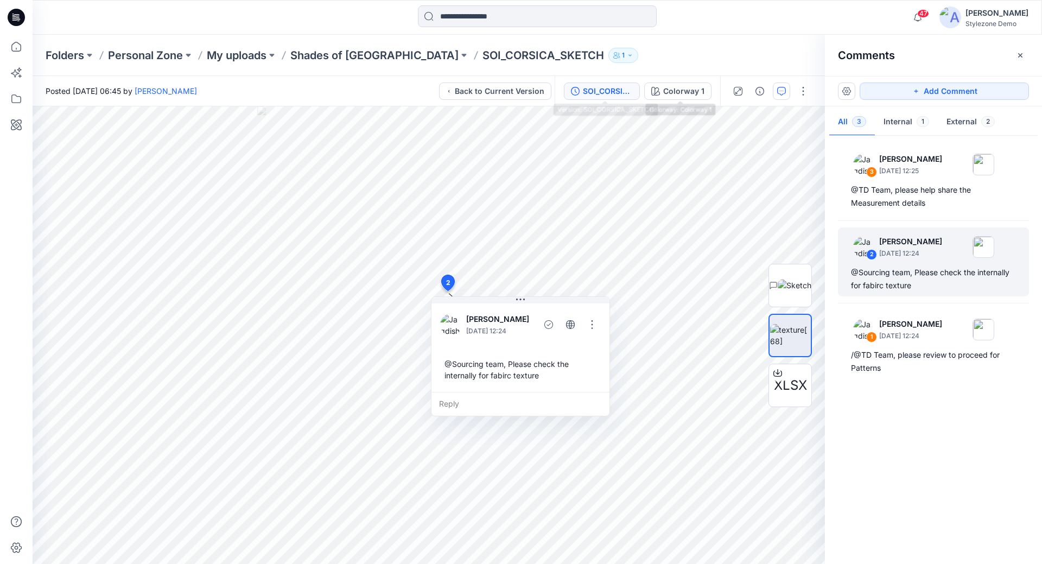
click at [632, 92] on div "SOI_CORSICA_SKETCH" at bounding box center [608, 91] width 50 height 12
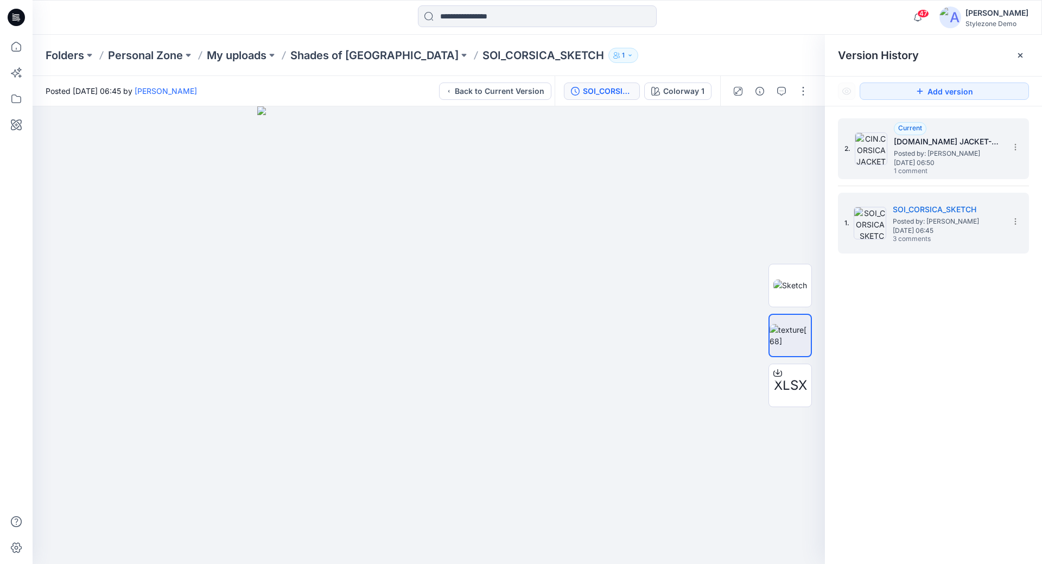
click at [872, 162] on img at bounding box center [871, 148] width 33 height 33
click at [884, 212] on img at bounding box center [870, 223] width 33 height 33
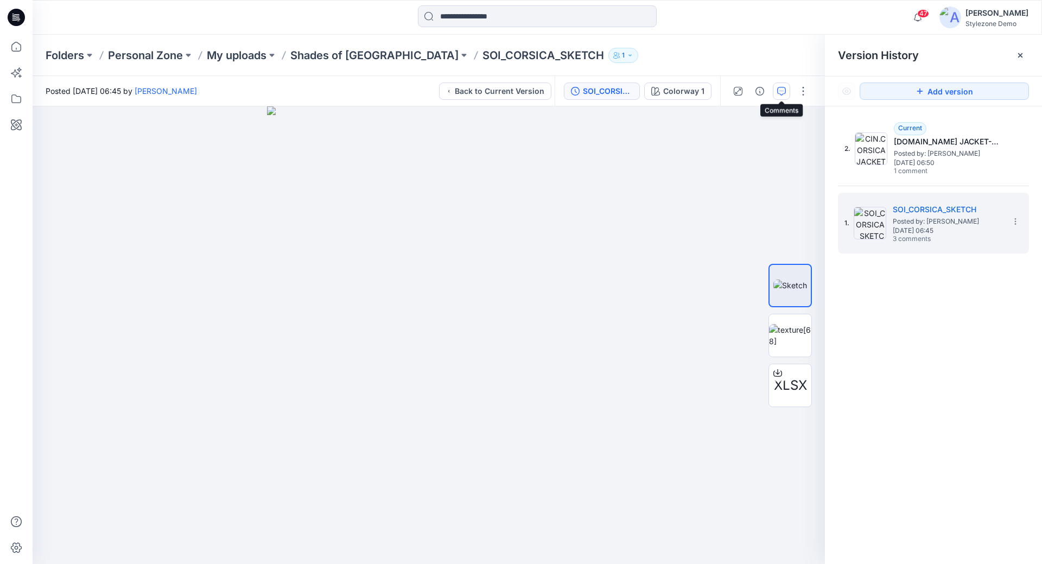
click at [786, 93] on icon "button" at bounding box center [781, 91] width 9 height 9
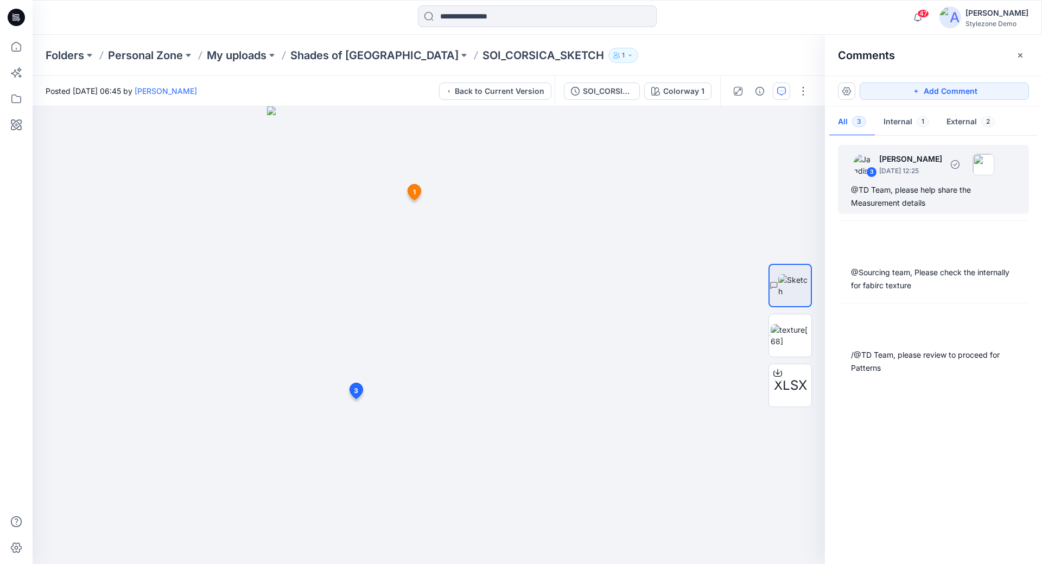
click at [891, 173] on p "[DATE] 12:25" at bounding box center [910, 171] width 63 height 11
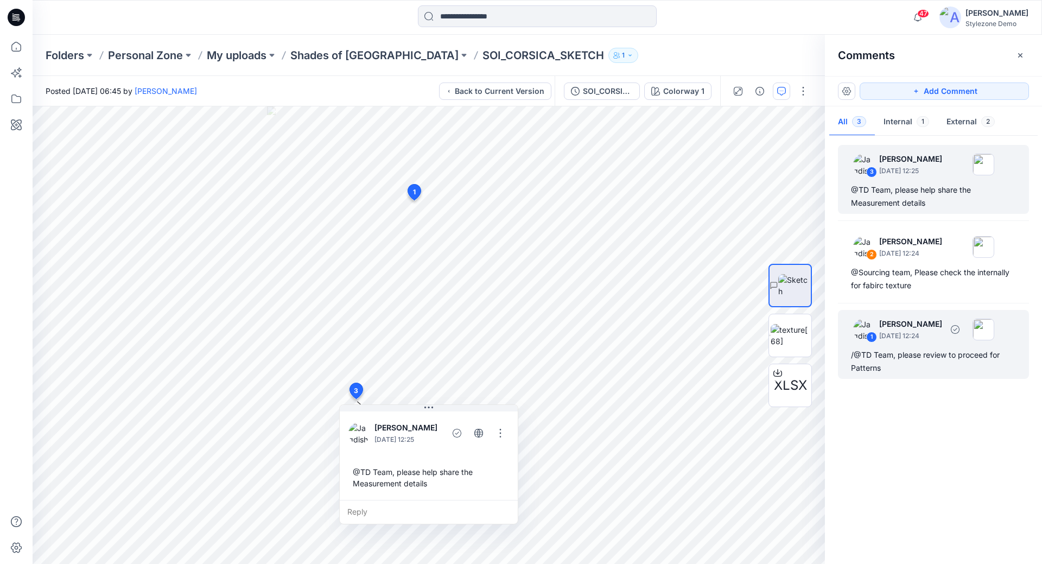
click at [891, 335] on p "[DATE] 12:24" at bounding box center [910, 336] width 63 height 11
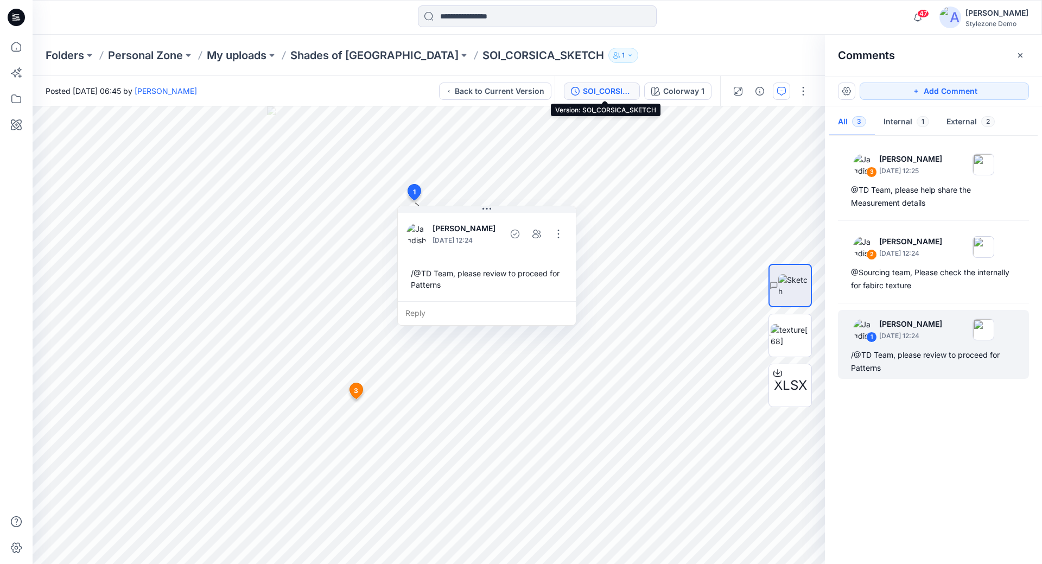
click at [621, 91] on div "SOI_CORSICA_SKETCH" at bounding box center [608, 91] width 50 height 12
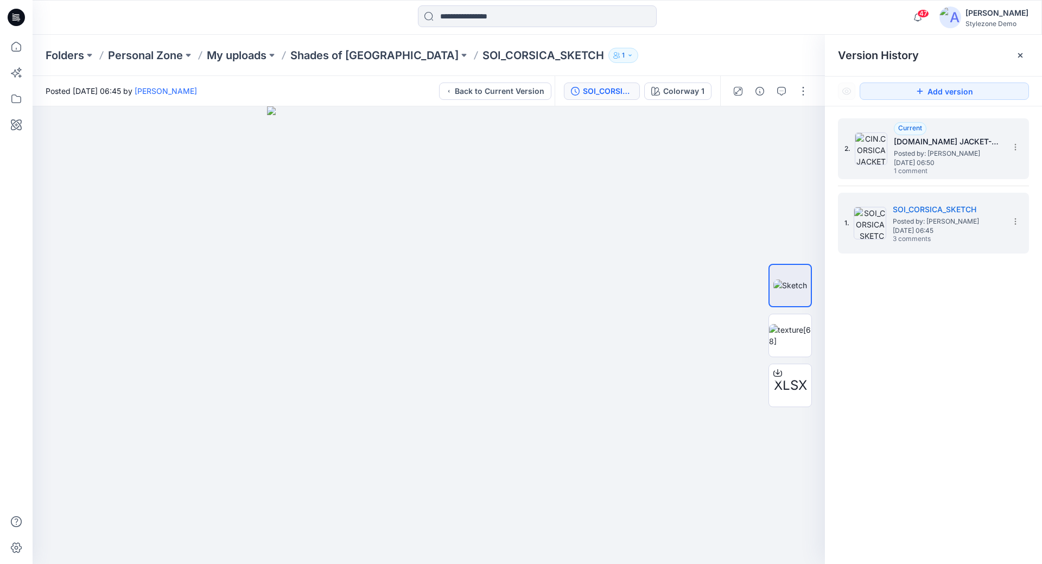
click at [889, 151] on div "2. Current [DOMAIN_NAME] JACKET-ASTM Posted by: [PERSON_NAME] [DATE] 06:50 1 co…" at bounding box center [926, 149] width 163 height 52
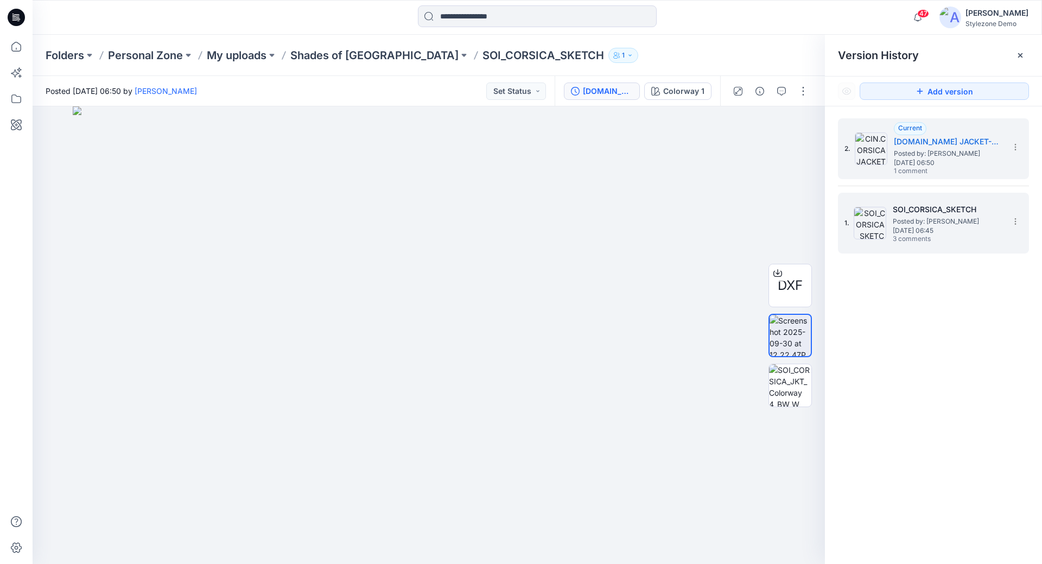
click at [895, 217] on span "Posted by: [PERSON_NAME]" at bounding box center [947, 221] width 109 height 11
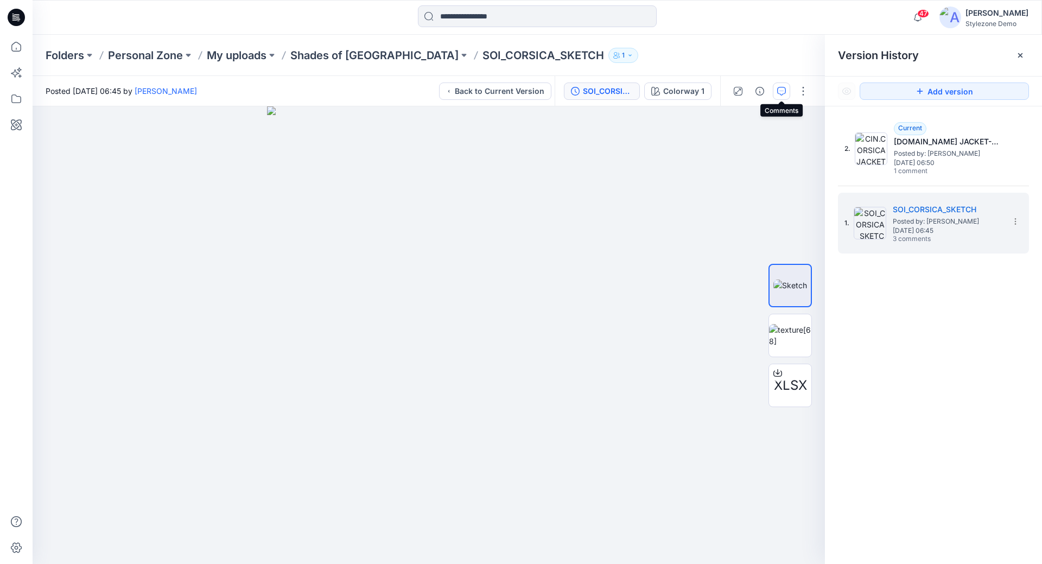
click at [780, 94] on icon "button" at bounding box center [781, 91] width 9 height 9
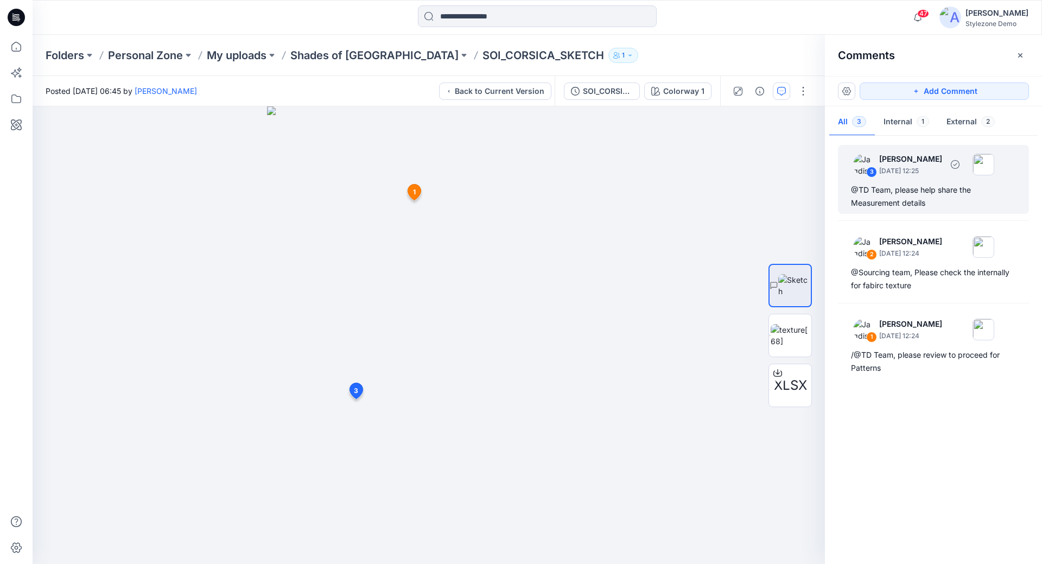
click at [920, 211] on div "3 [PERSON_NAME] [DATE] 12:25 @TD Team, please help share the Measurement details" at bounding box center [933, 179] width 191 height 69
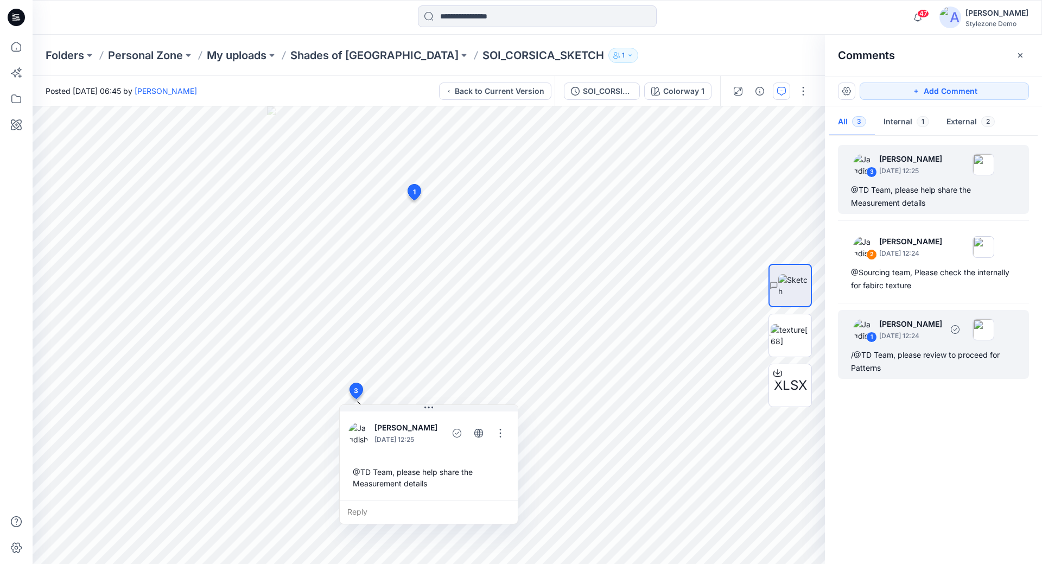
click at [927, 353] on div "/@TD Team, please review to proceed for Patterns" at bounding box center [933, 362] width 165 height 26
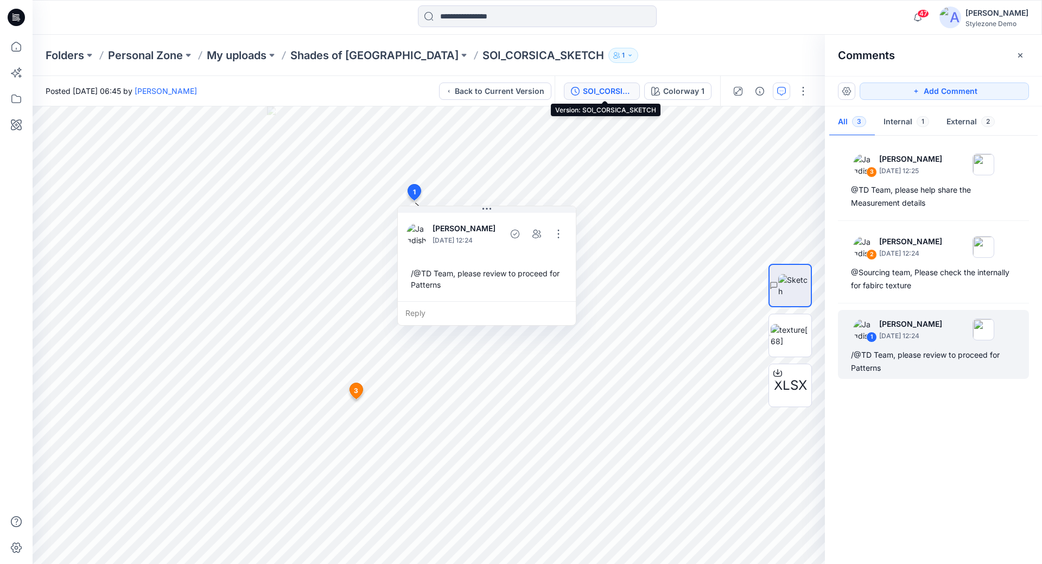
click at [615, 95] on div "SOI_CORSICA_SKETCH" at bounding box center [608, 91] width 50 height 12
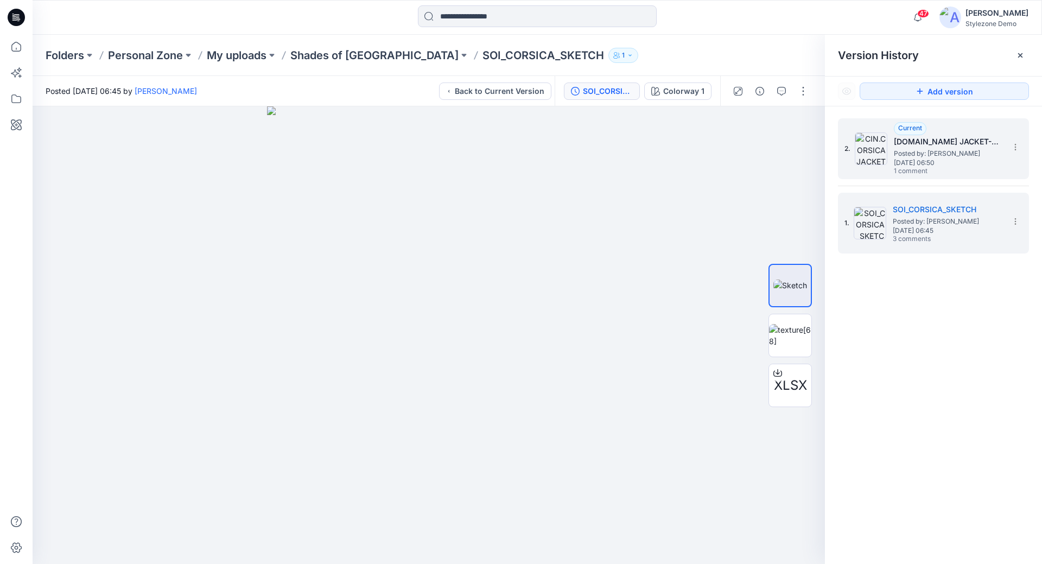
click at [911, 155] on span "Posted by: [PERSON_NAME]" at bounding box center [948, 153] width 109 height 11
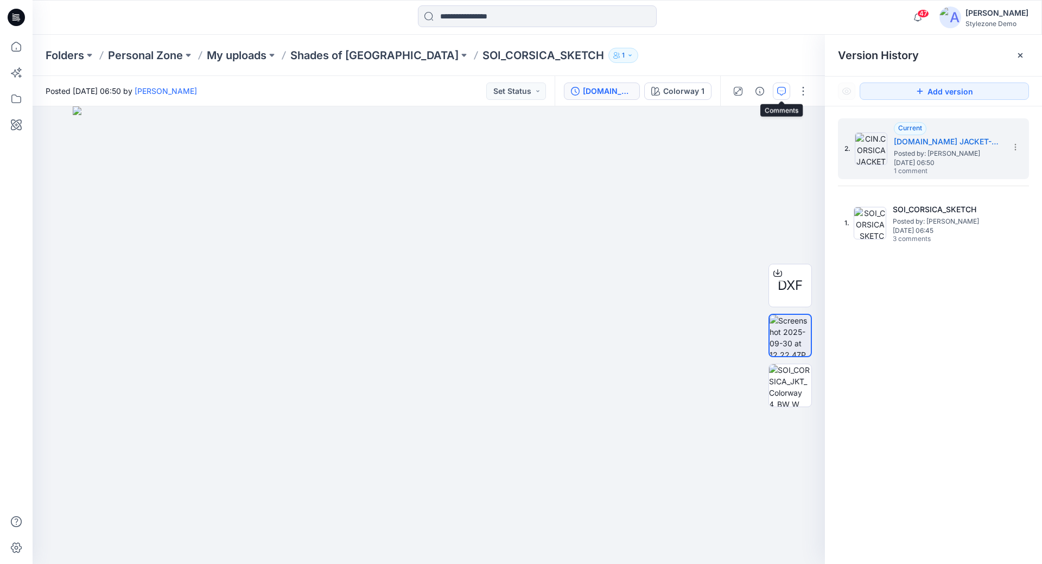
click at [777, 88] on icon "button" at bounding box center [781, 91] width 9 height 9
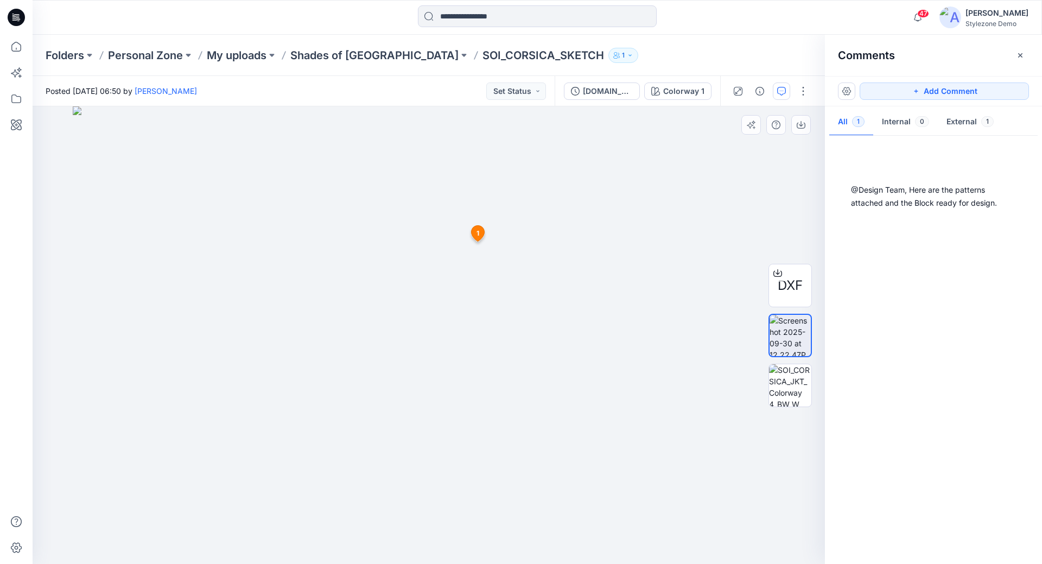
click at [475, 232] on icon at bounding box center [477, 233] width 13 height 16
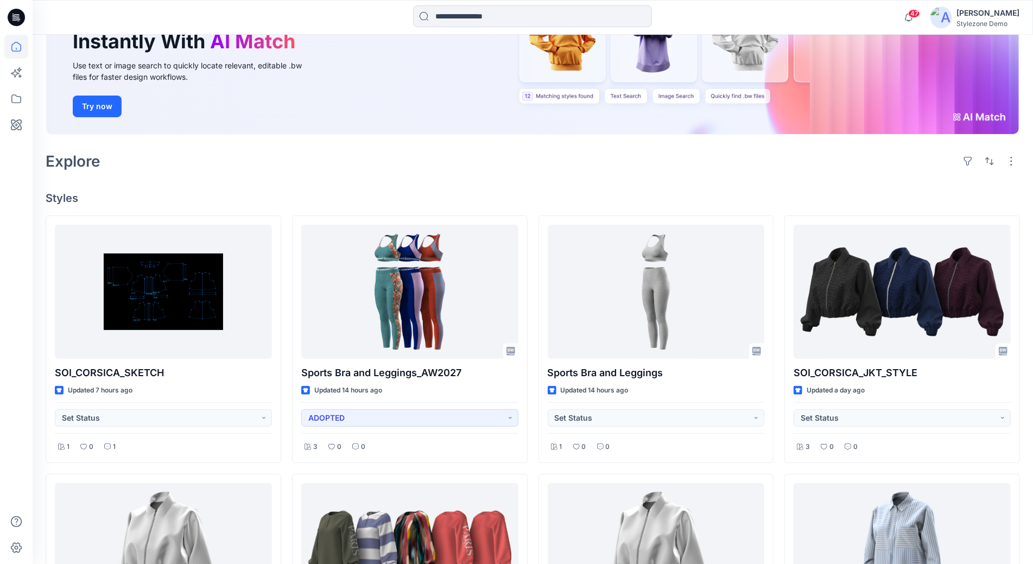
scroll to position [114, 0]
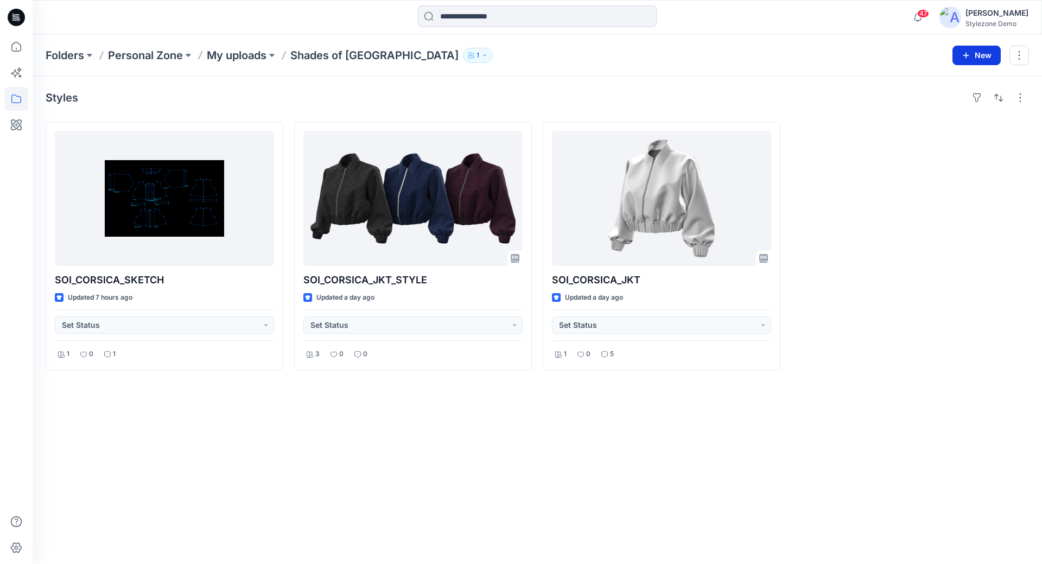
click at [974, 55] on button "New" at bounding box center [977, 56] width 48 height 20
click at [924, 77] on button "New Style" at bounding box center [952, 82] width 93 height 22
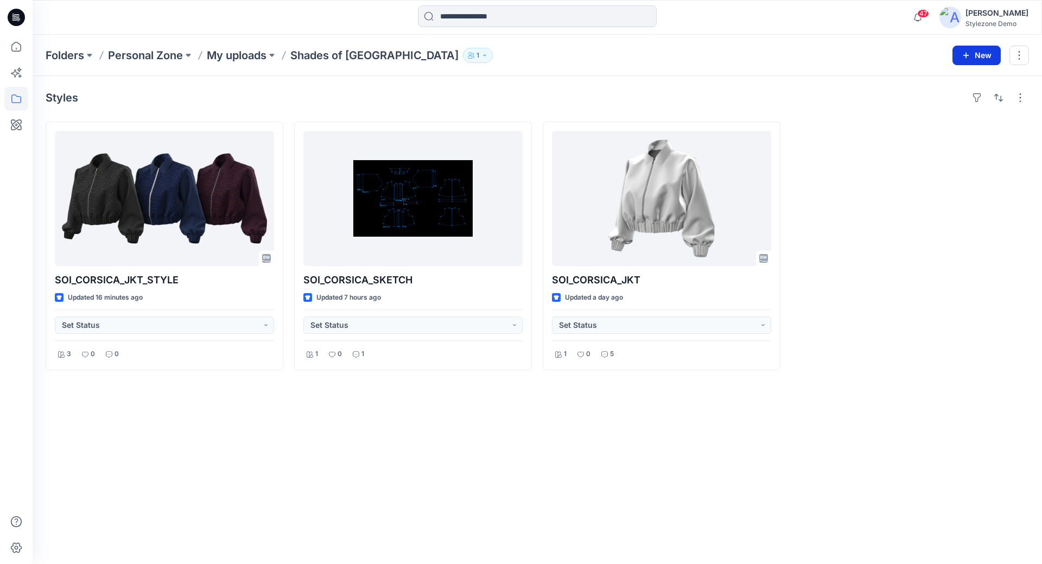
click at [975, 52] on button "New" at bounding box center [977, 56] width 48 height 20
click at [953, 83] on p "New Style" at bounding box center [944, 81] width 36 height 13
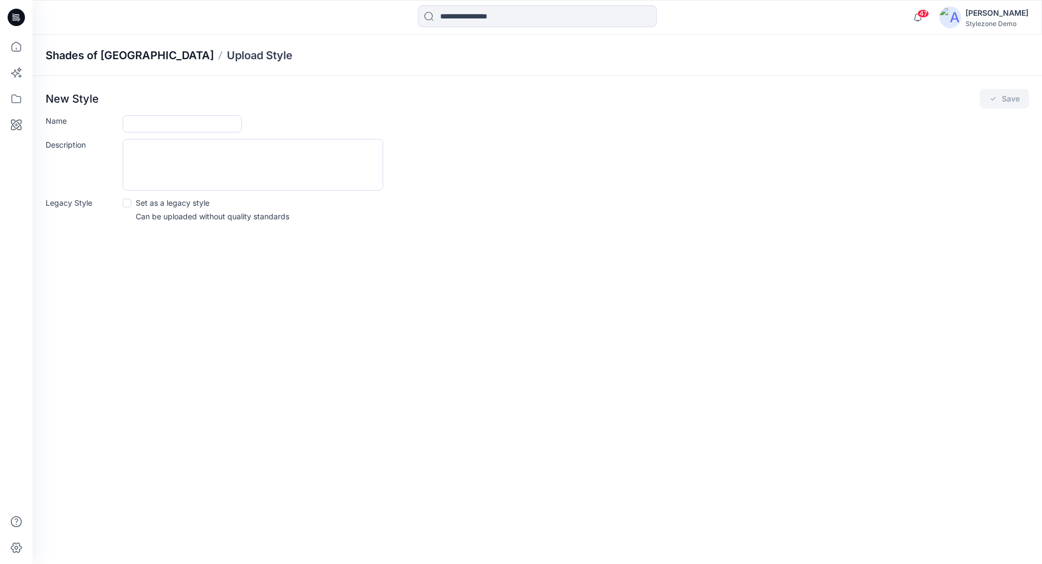
click at [84, 56] on p "Shades of [GEOGRAPHIC_DATA]" at bounding box center [130, 55] width 168 height 15
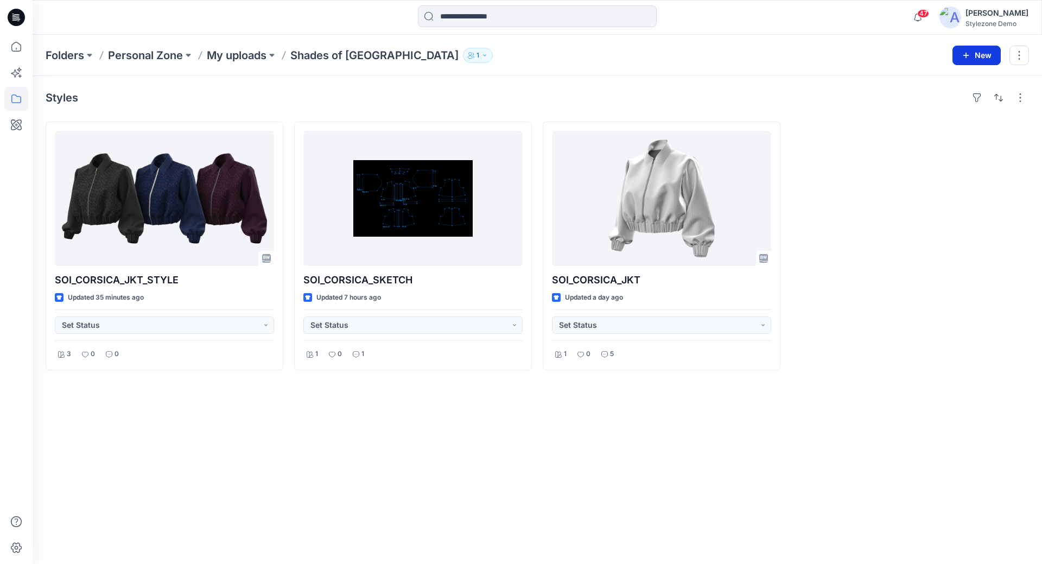
click at [963, 60] on button "New" at bounding box center [977, 56] width 48 height 20
click at [939, 84] on p "New Style" at bounding box center [944, 81] width 36 height 13
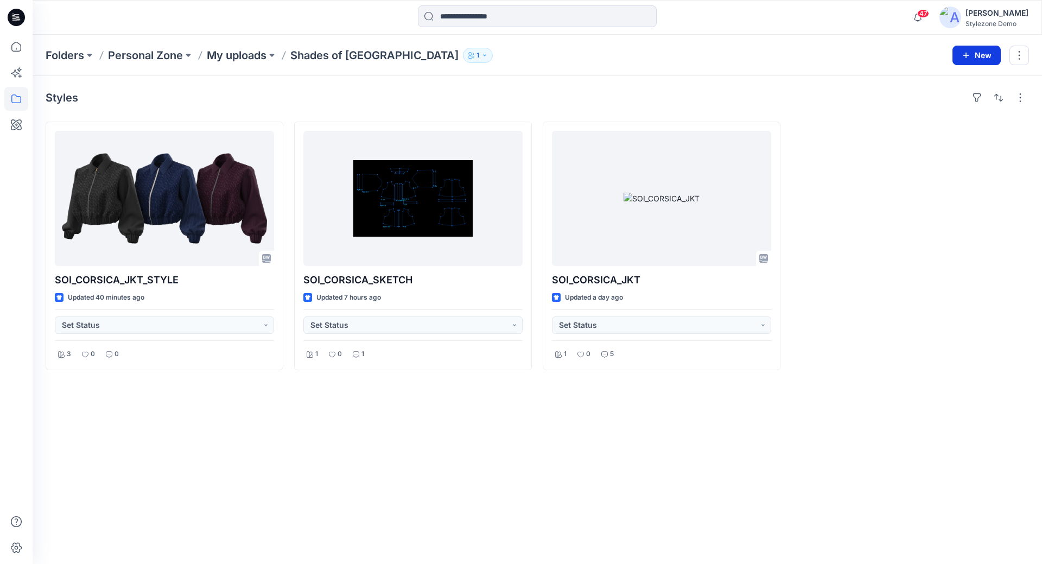
click at [987, 49] on button "New" at bounding box center [977, 56] width 48 height 20
click at [953, 85] on p "New Style" at bounding box center [944, 81] width 36 height 13
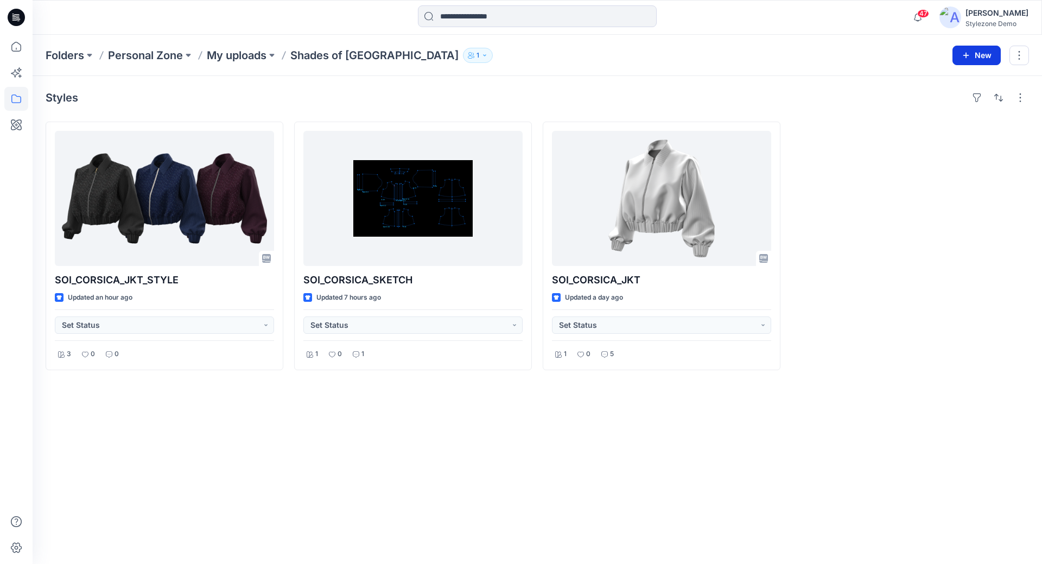
click at [977, 59] on button "New" at bounding box center [977, 56] width 48 height 20
click at [964, 76] on button "New Style" at bounding box center [952, 82] width 93 height 22
click at [981, 45] on div "Folders Personal Zone My uploads Shades of India 1 New" at bounding box center [538, 55] width 1010 height 41
click at [972, 64] on button "New" at bounding box center [977, 56] width 48 height 20
click at [930, 82] on p "New Style" at bounding box center [944, 81] width 36 height 13
